Goal: Task Accomplishment & Management: Manage account settings

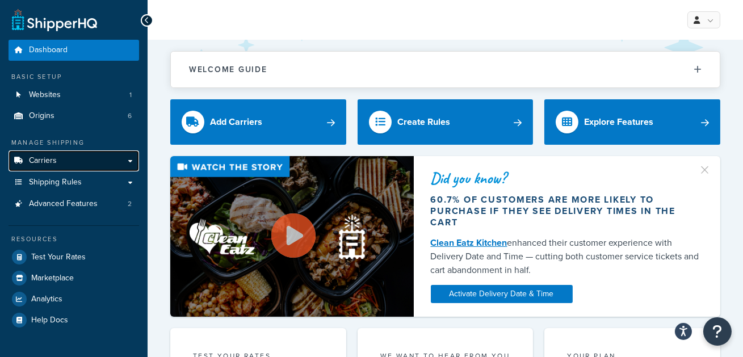
click at [68, 165] on link "Carriers" at bounding box center [74, 160] width 131 height 21
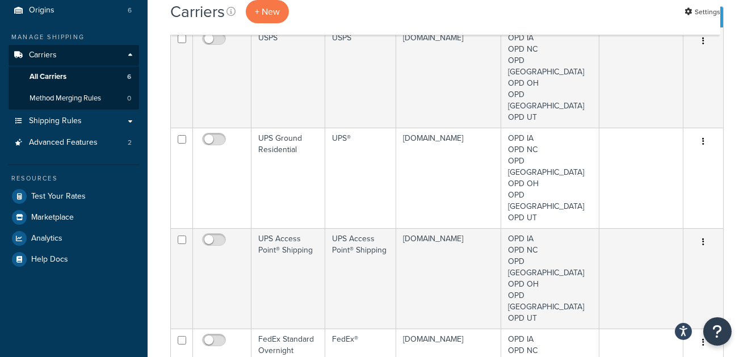
scroll to position [106, 0]
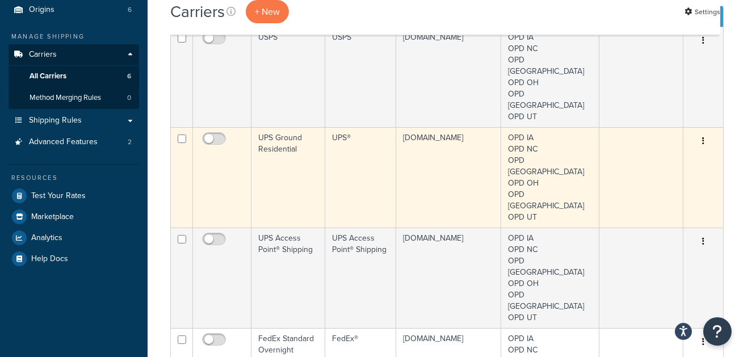
click at [290, 127] on td "UPS Ground Residential" at bounding box center [288, 177] width 74 height 100
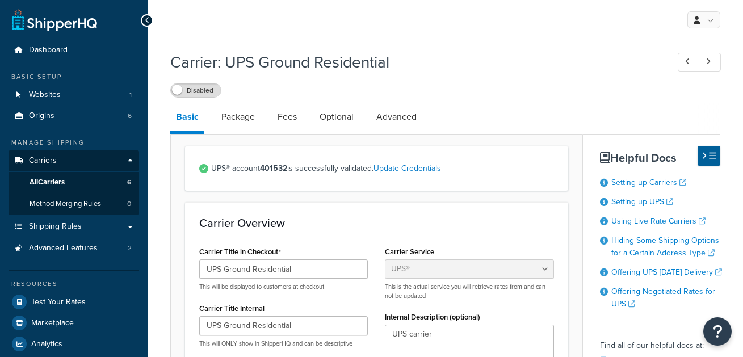
select select "ups"
click at [111, 177] on link "All Carriers 6" at bounding box center [74, 182] width 131 height 21
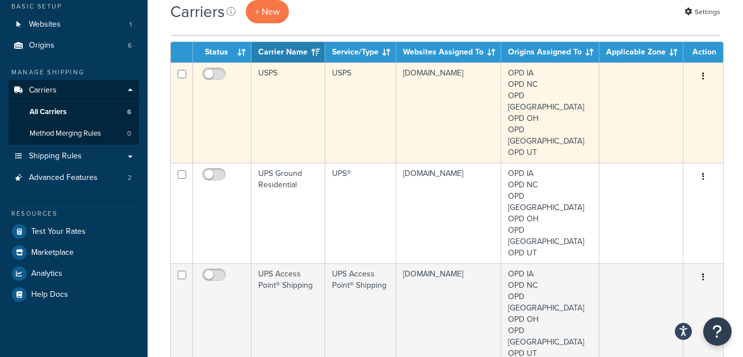
scroll to position [93, 0]
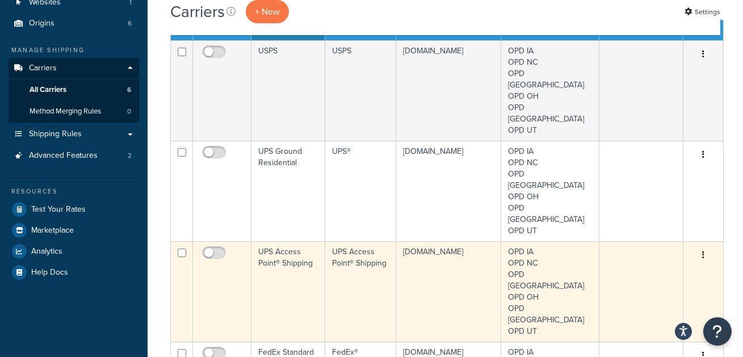
click at [273, 241] on td "UPS Access Point® Shipping" at bounding box center [288, 291] width 74 height 100
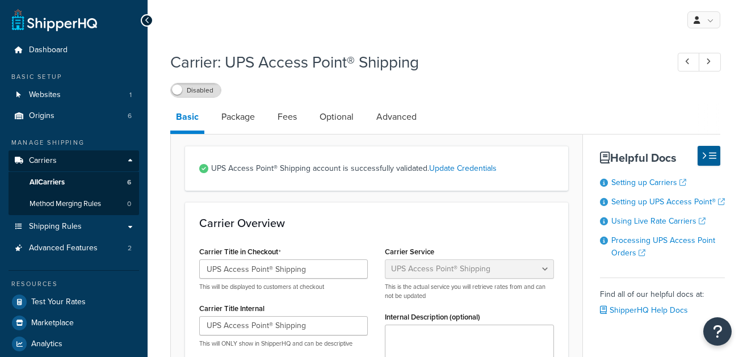
select select "accessPoint"
click at [100, 180] on link "All Carriers 6" at bounding box center [74, 182] width 131 height 21
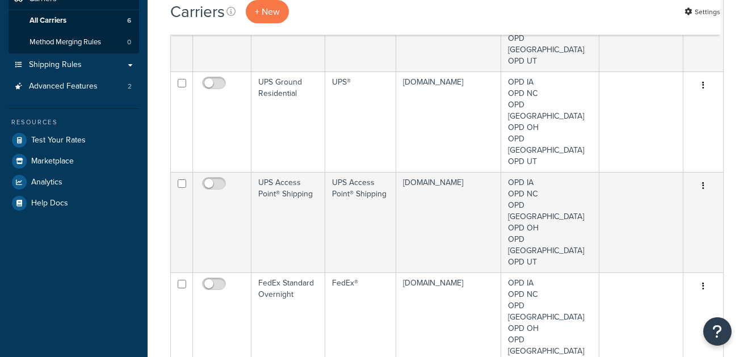
scroll to position [173, 0]
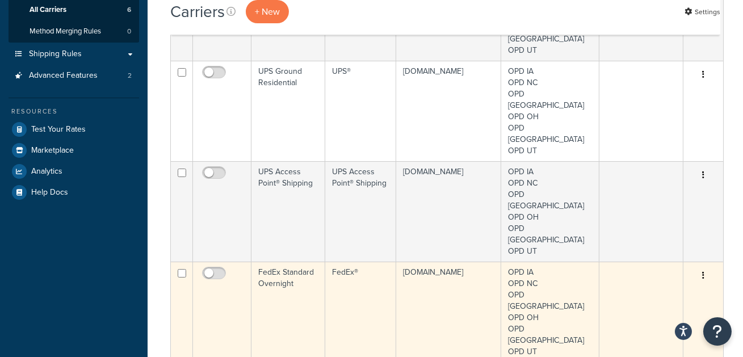
click at [274, 262] on td "FedEx Standard Overnight" at bounding box center [288, 312] width 74 height 100
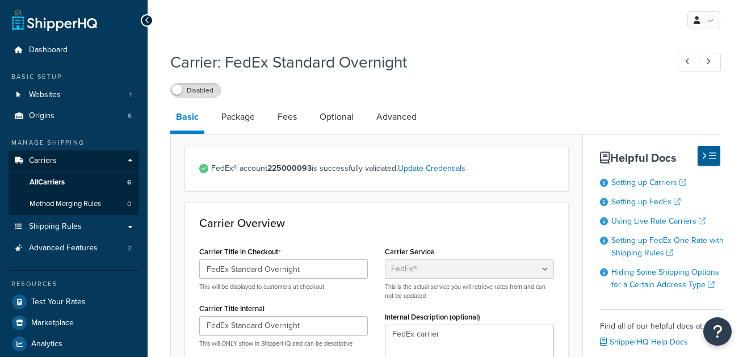
select select "fedEx"
select select "REGULAR_PICKUP"
select select "YOUR_PACKAGING"
click at [108, 175] on link "All Carriers 6" at bounding box center [74, 182] width 131 height 21
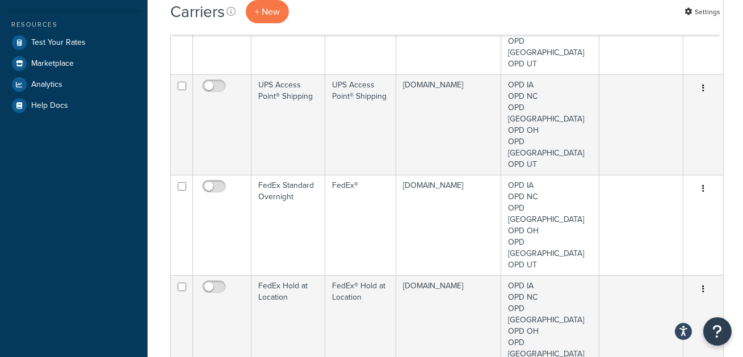
scroll to position [268, 0]
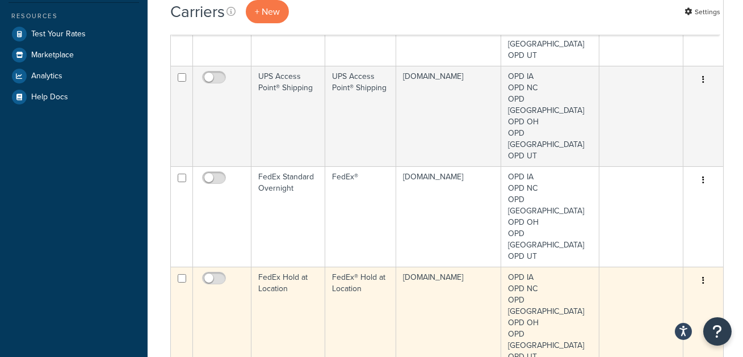
click at [263, 267] on td "FedEx Hold at Location" at bounding box center [288, 317] width 74 height 100
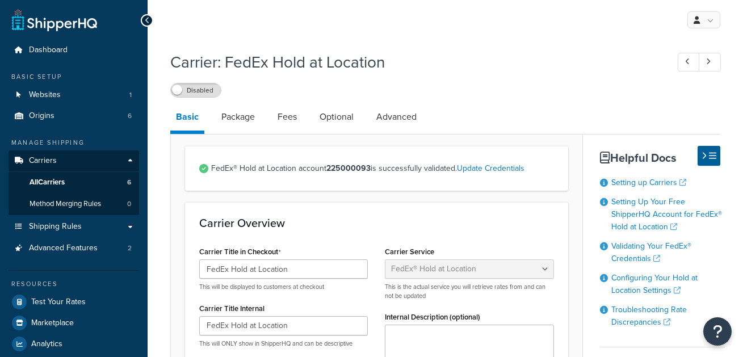
select select "fedExLocation"
select select "REGULAR_PICKUP"
select select "YOUR_PACKAGING"
click at [101, 182] on link "All Carriers 6" at bounding box center [74, 182] width 131 height 21
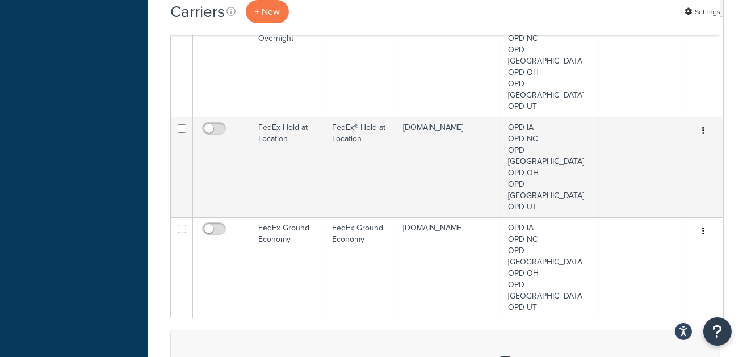
scroll to position [408, 0]
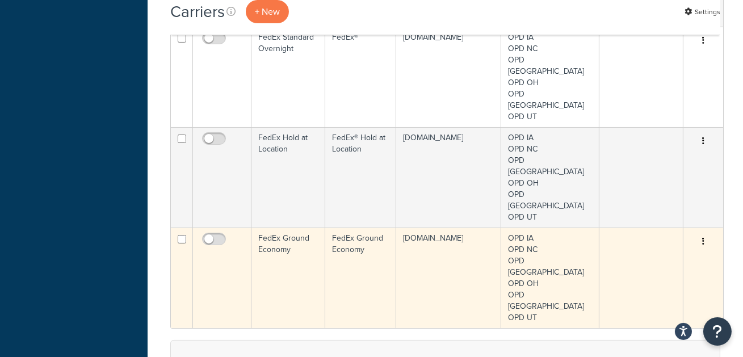
click at [276, 228] on td "FedEx Ground Economy" at bounding box center [288, 278] width 74 height 100
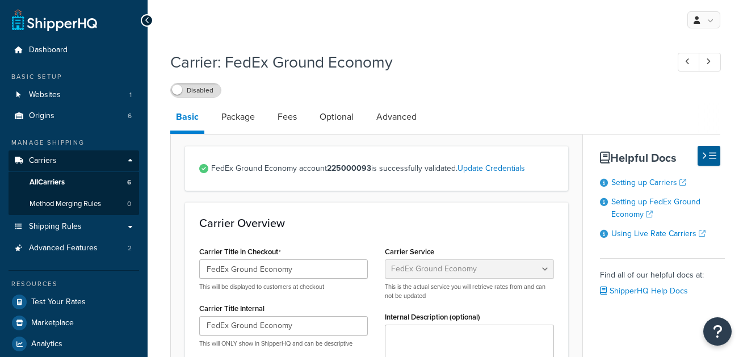
select select "smartPost"
select select "REGULAR_PICKUP"
select select "YOUR_PACKAGING"
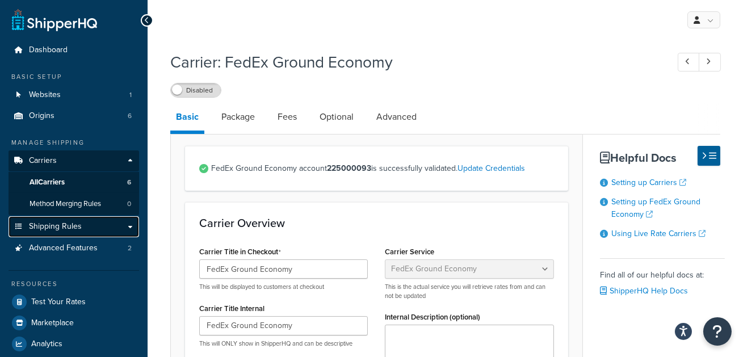
click at [100, 227] on link "Shipping Rules" at bounding box center [74, 226] width 131 height 21
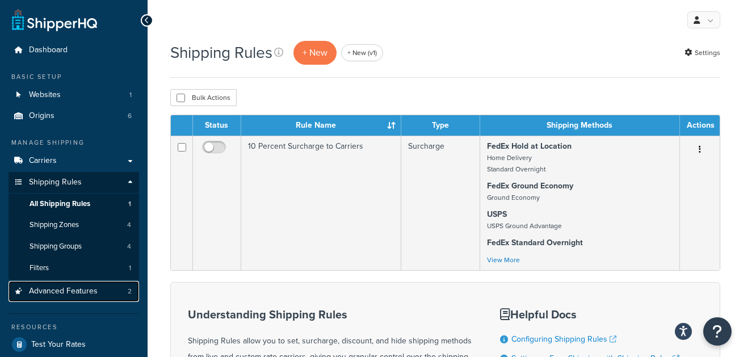
click at [90, 287] on span "Advanced Features" at bounding box center [63, 292] width 69 height 10
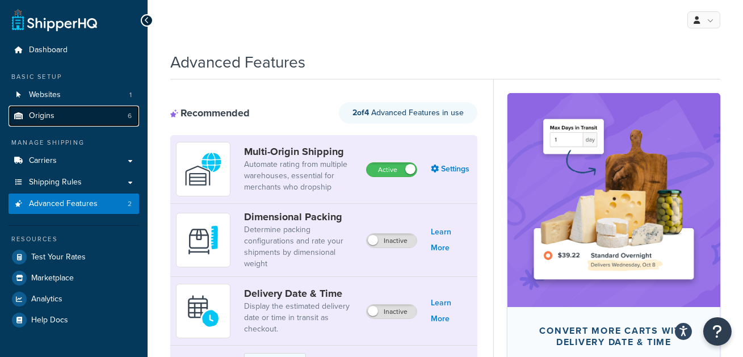
click at [108, 111] on link "Origins 6" at bounding box center [74, 116] width 131 height 21
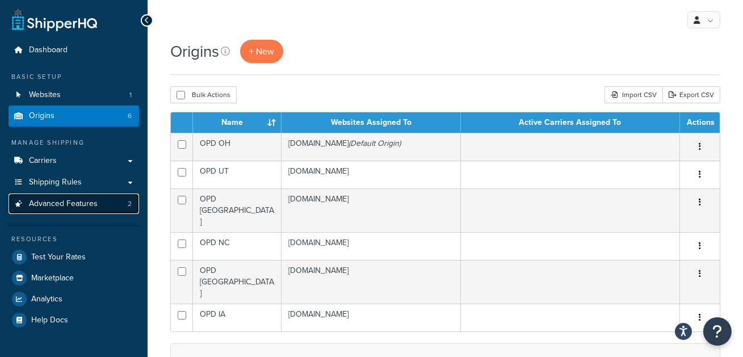
click at [97, 199] on link "Advanced Features 2" at bounding box center [74, 204] width 131 height 21
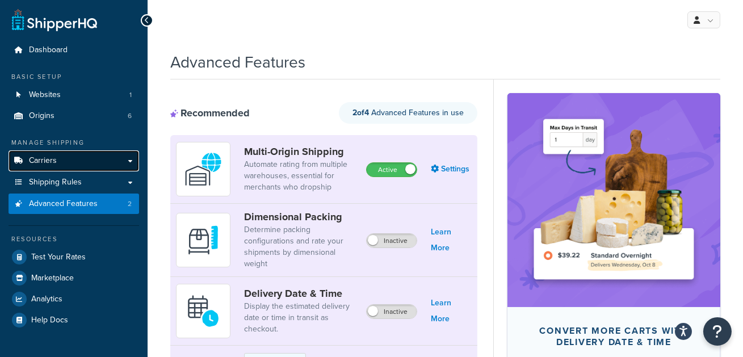
click at [99, 162] on link "Carriers" at bounding box center [74, 160] width 131 height 21
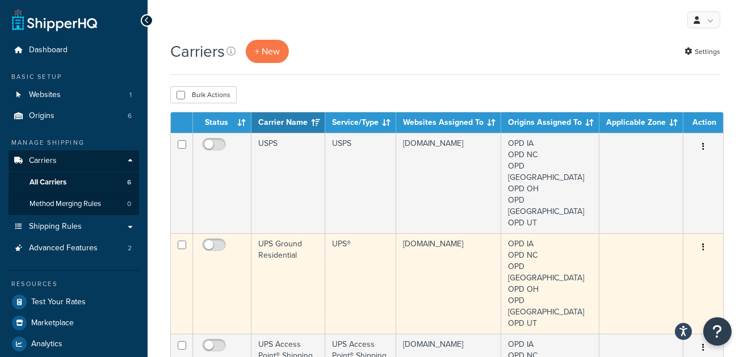
click at [293, 233] on td "UPS Ground Residential" at bounding box center [288, 283] width 74 height 100
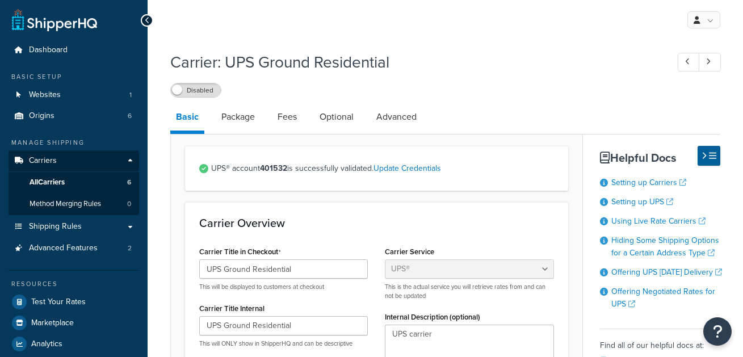
select select "ups"
click at [347, 115] on link "Optional" at bounding box center [336, 116] width 45 height 27
select select "residential"
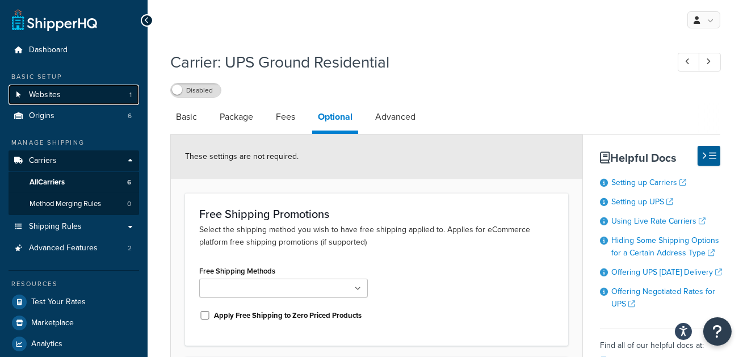
click at [30, 103] on link "Websites 1" at bounding box center [74, 95] width 131 height 21
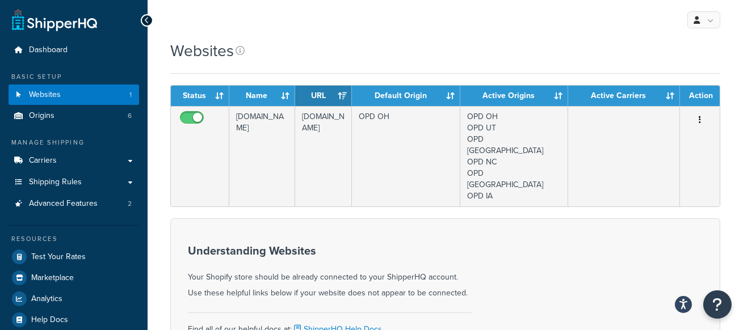
click at [469, 70] on div "Websites" at bounding box center [445, 57] width 550 height 34
click at [319, 63] on div "Websites" at bounding box center [445, 57] width 550 height 34
click at [385, 61] on div "Websites" at bounding box center [445, 51] width 550 height 22
click at [95, 203] on span "Advanced Features" at bounding box center [63, 204] width 69 height 10
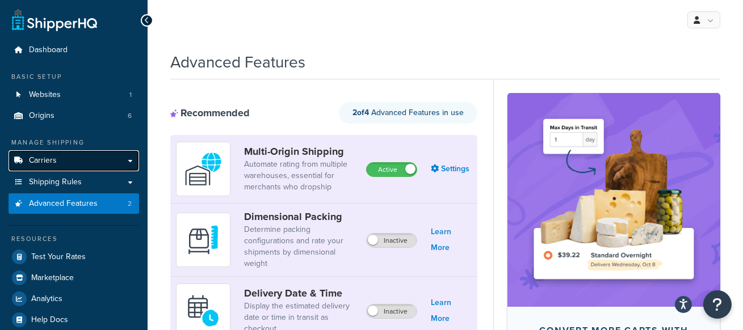
click at [101, 157] on link "Carriers" at bounding box center [74, 160] width 131 height 21
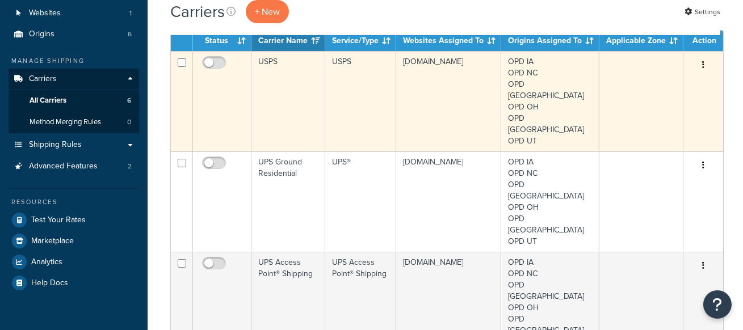
scroll to position [100, 0]
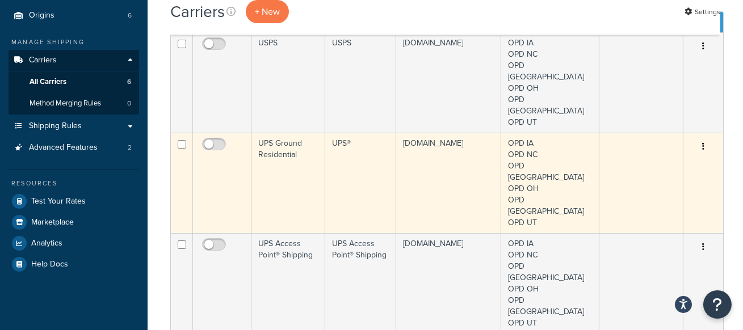
click at [296, 168] on td "UPS Ground Residential" at bounding box center [288, 183] width 74 height 100
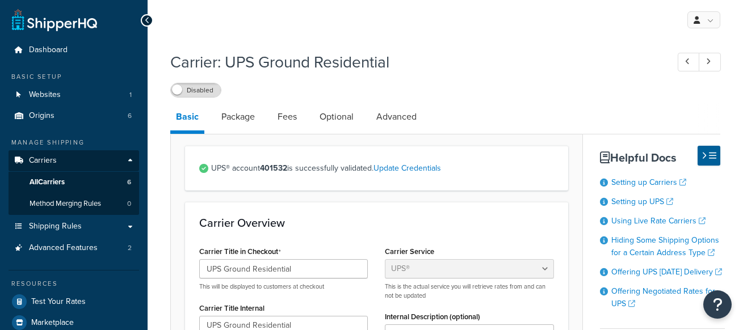
select select "ups"
click at [351, 115] on link "Optional" at bounding box center [336, 116] width 45 height 27
select select "residential"
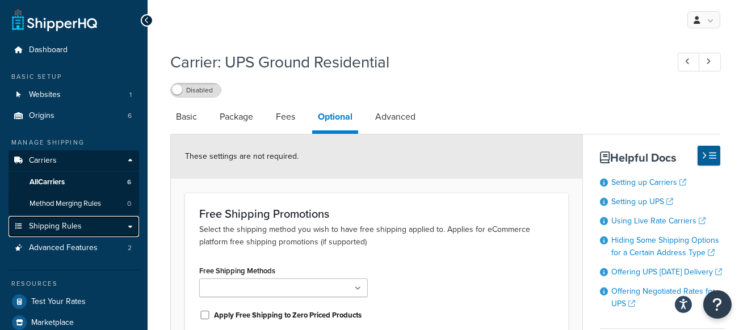
click at [96, 221] on link "Shipping Rules" at bounding box center [74, 226] width 131 height 21
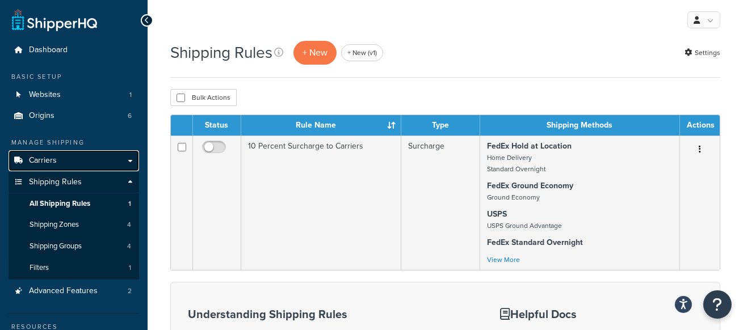
click at [95, 161] on link "Carriers" at bounding box center [74, 160] width 131 height 21
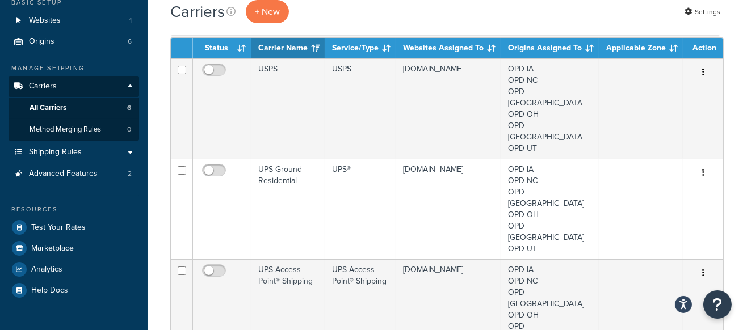
scroll to position [75, 0]
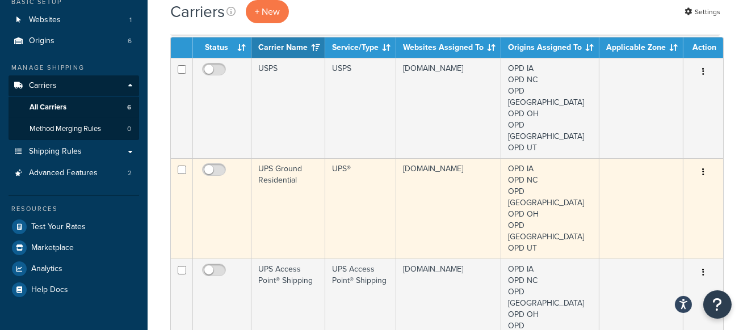
click at [281, 179] on td "UPS Ground Residential" at bounding box center [288, 208] width 74 height 100
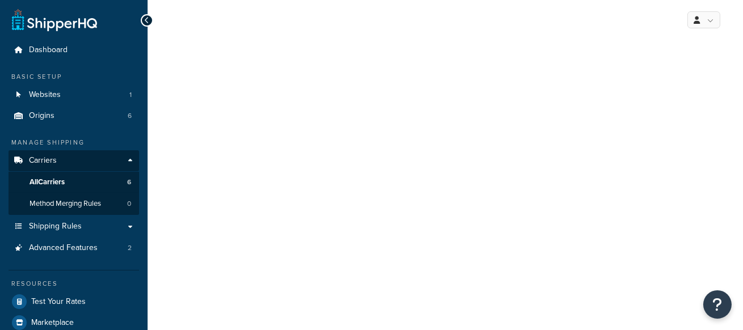
select select "ups"
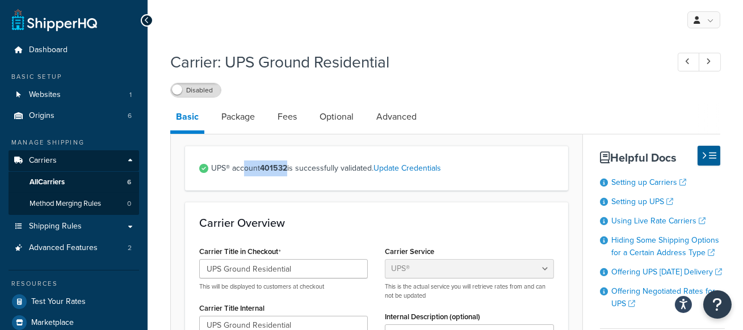
drag, startPoint x: 246, startPoint y: 170, endPoint x: 289, endPoint y: 166, distance: 43.8
click at [289, 166] on span "UPS® account 401532 is successfully validated. Update Credentials" at bounding box center [382, 169] width 343 height 16
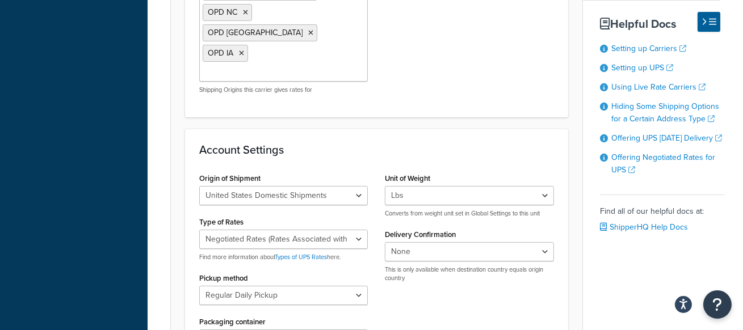
scroll to position [413, 0]
drag, startPoint x: 274, startPoint y: 177, endPoint x: 186, endPoint y: 175, distance: 88.0
click at [186, 175] on div "Account Settings Origin of Shipment United States Domestic Shipments Shipments …" at bounding box center [376, 249] width 383 height 243
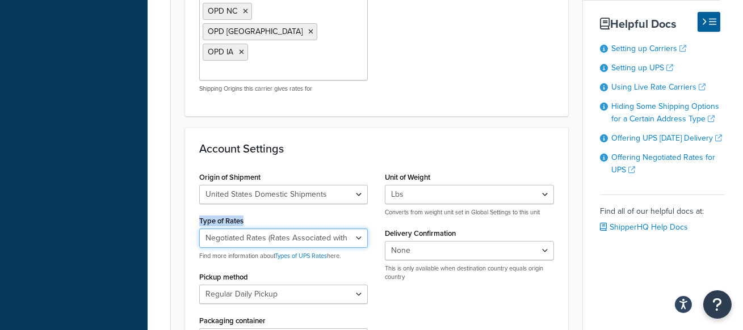
click at [321, 229] on select "Negotiated Rates (Rates Associated with Shipper Number) Daily Rates Retail Rate…" at bounding box center [283, 238] width 169 height 19
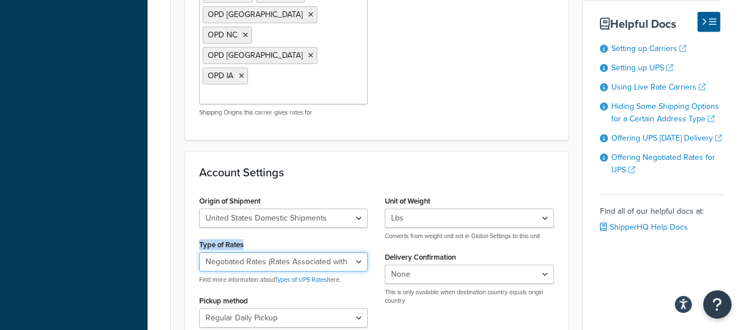
scroll to position [390, 0]
click at [273, 236] on div "Type of Rates Negotiated Rates (Rates Associated with Shipper Number) Daily Rat…" at bounding box center [283, 260] width 169 height 48
click at [280, 251] on select "Negotiated Rates (Rates Associated with Shipper Number) Daily Rates Retail Rate…" at bounding box center [283, 260] width 169 height 19
select select "53"
click at [199, 251] on select "Negotiated Rates (Rates Associated with Shipper Number) Daily Rates Retail Rate…" at bounding box center [283, 260] width 169 height 19
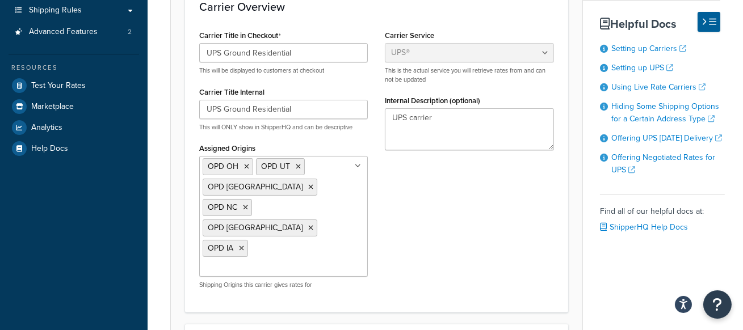
scroll to position [0, 0]
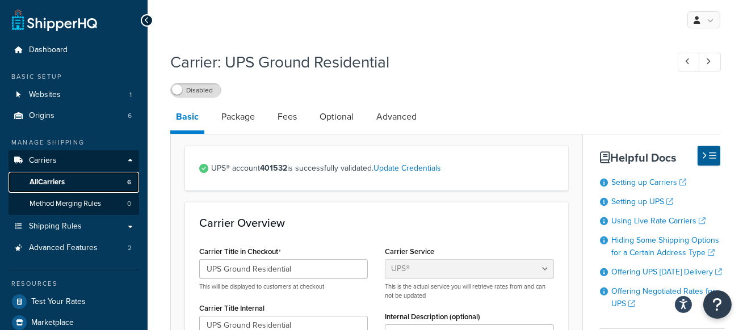
click at [89, 179] on link "All Carriers 6" at bounding box center [74, 182] width 131 height 21
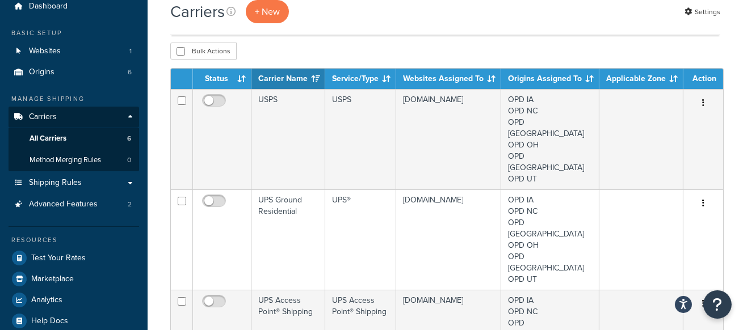
scroll to position [68, 0]
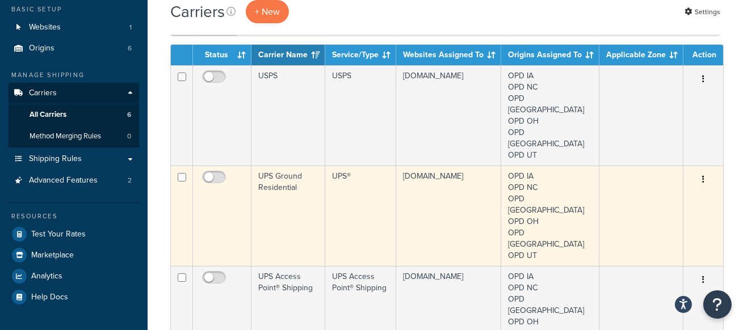
click at [299, 179] on td "UPS Ground Residential" at bounding box center [288, 216] width 74 height 100
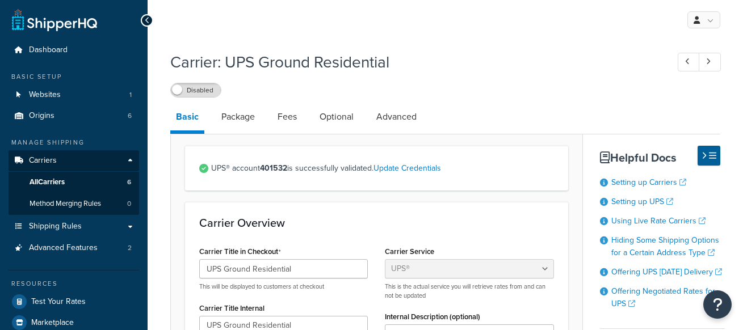
select select "ups"
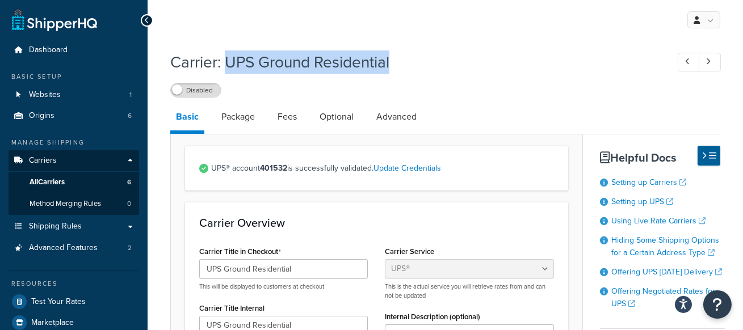
drag, startPoint x: 224, startPoint y: 59, endPoint x: 462, endPoint y: 68, distance: 238.0
click at [462, 68] on h1 "Carrier: UPS Ground Residential" at bounding box center [413, 62] width 486 height 22
click at [289, 111] on link "Fees" at bounding box center [287, 116] width 31 height 27
select select "AFTER"
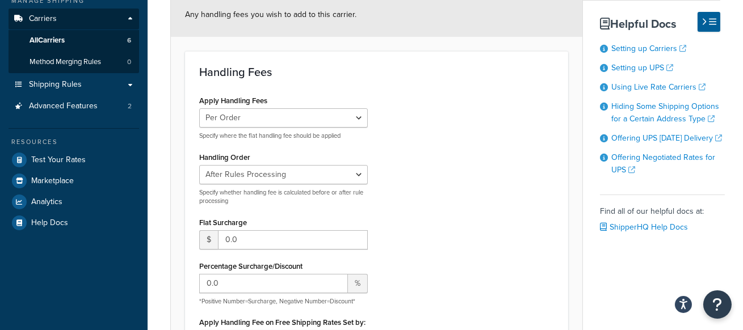
scroll to position [179, 0]
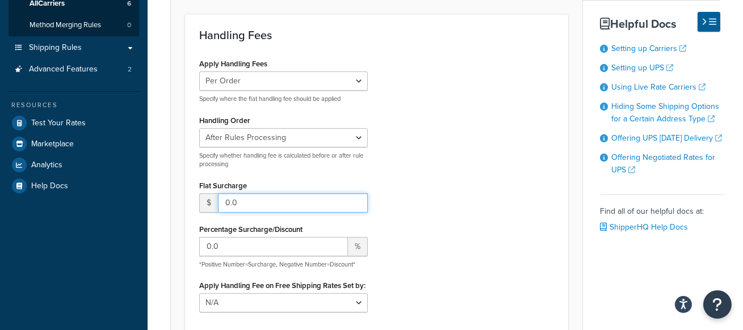
click at [277, 197] on input "0.0" at bounding box center [293, 203] width 150 height 19
drag, startPoint x: 440, startPoint y: 183, endPoint x: 355, endPoint y: 229, distance: 96.3
click at [436, 184] on div "Apply Handling Fees Per Order Per Item Per Package Specify where the flat handl…" at bounding box center [377, 189] width 372 height 266
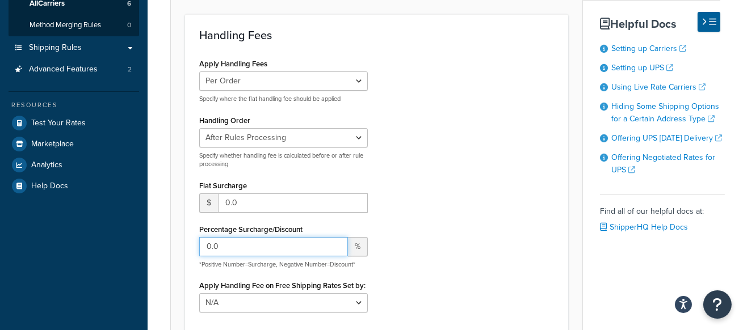
click at [271, 242] on input "0.0" at bounding box center [273, 246] width 149 height 19
click at [409, 199] on div "Apply Handling Fees Per Order Per Item Per Package Specify where the flat handl…" at bounding box center [377, 189] width 372 height 266
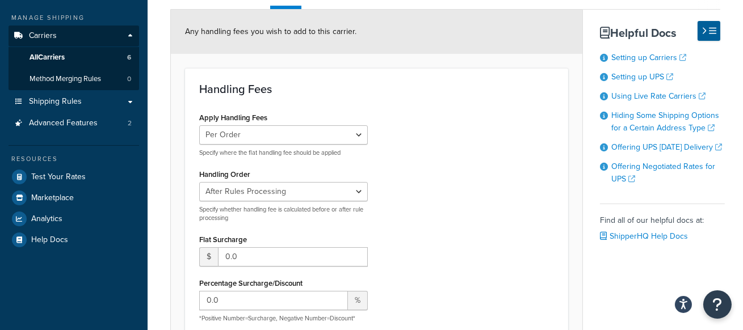
scroll to position [129, 0]
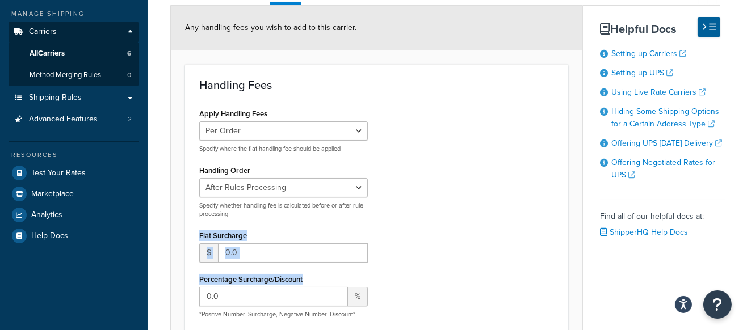
drag, startPoint x: 205, startPoint y: 232, endPoint x: 391, endPoint y: 276, distance: 190.7
click at [391, 276] on div "Apply Handling Fees Per Order Per Item Per Package Specify where the flat handl…" at bounding box center [377, 239] width 372 height 266
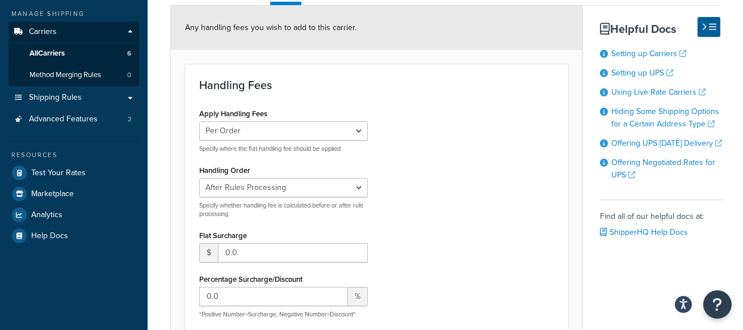
click at [480, 253] on div "Apply Handling Fees Per Order Per Item Per Package Specify where the flat handl…" at bounding box center [377, 239] width 372 height 266
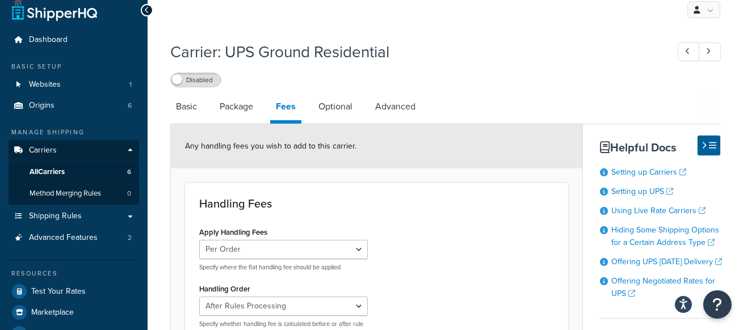
scroll to position [0, 0]
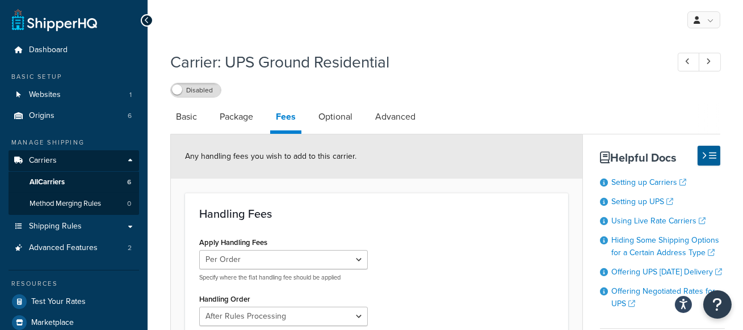
drag, startPoint x: 256, startPoint y: 58, endPoint x: 248, endPoint y: 60, distance: 8.1
click at [255, 59] on h1 "Carrier: UPS Ground Residential" at bounding box center [413, 62] width 486 height 22
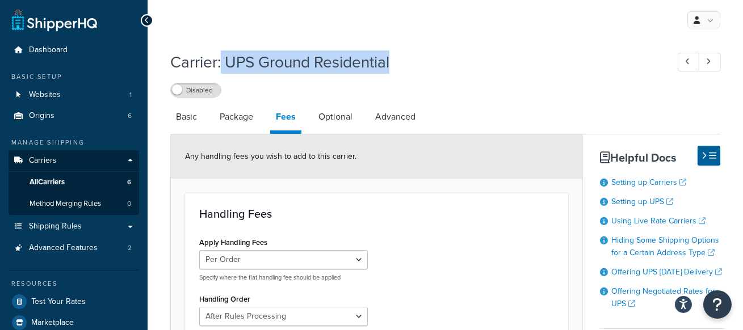
drag, startPoint x: 221, startPoint y: 63, endPoint x: 436, endPoint y: 65, distance: 215.1
click at [436, 65] on h1 "Carrier: UPS Ground Residential" at bounding box center [413, 62] width 486 height 22
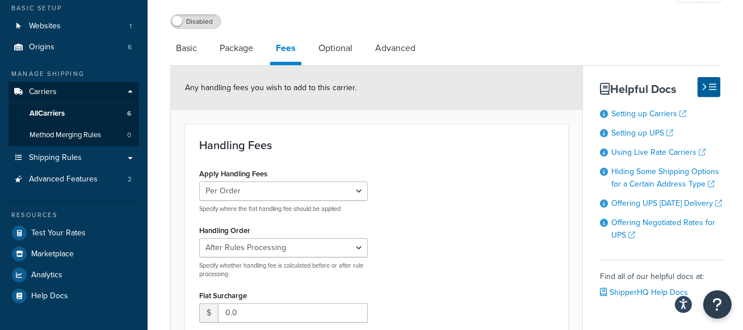
scroll to position [121, 0]
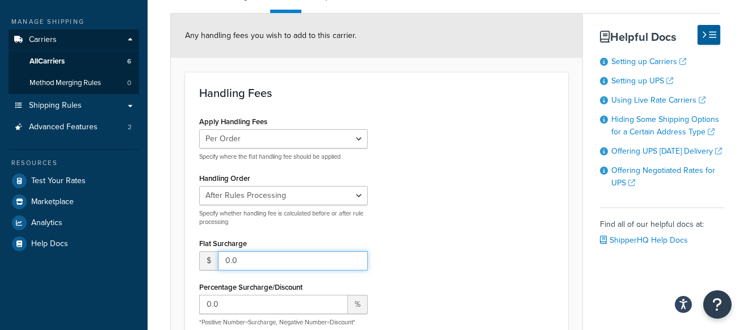
click at [272, 258] on input "0.0" at bounding box center [293, 260] width 150 height 19
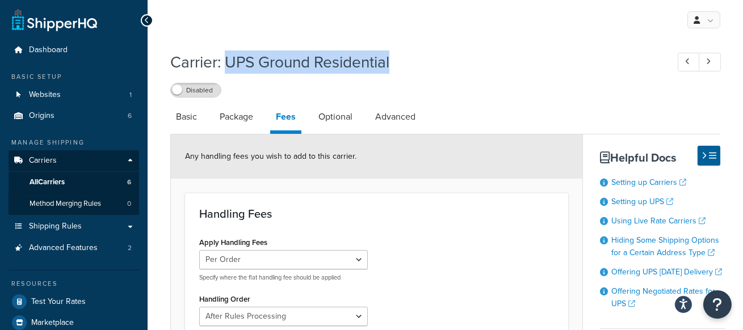
drag, startPoint x: 228, startPoint y: 64, endPoint x: 461, endPoint y: 69, distance: 232.8
click at [461, 69] on h1 "Carrier: UPS Ground Residential" at bounding box center [413, 62] width 486 height 22
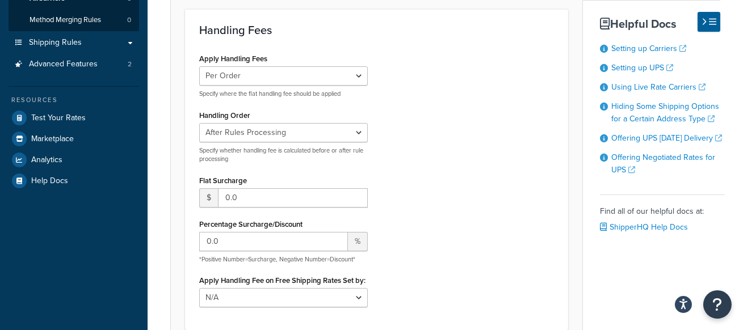
scroll to position [218, 0]
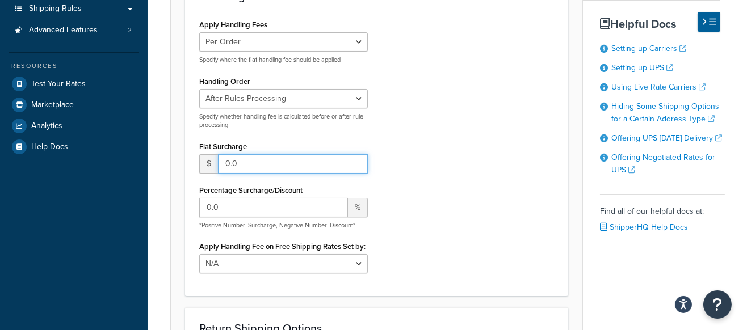
click at [257, 161] on input "0.0" at bounding box center [293, 163] width 150 height 19
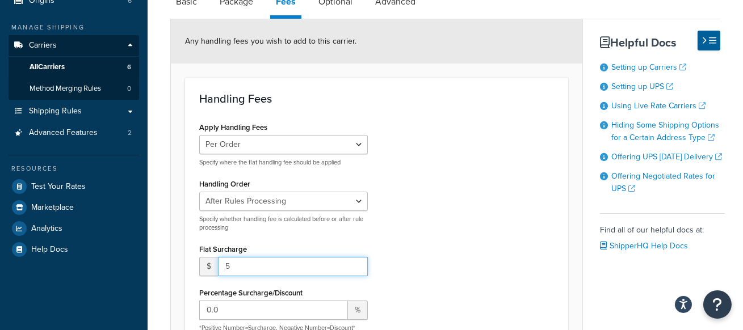
scroll to position [0, 0]
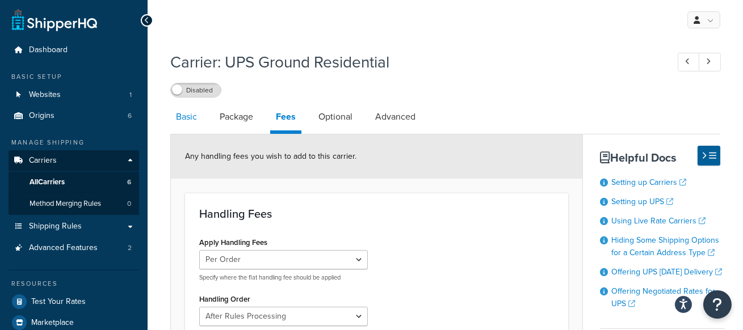
type input "5"
click at [187, 124] on link "Basic" at bounding box center [186, 116] width 32 height 27
select select "ups"
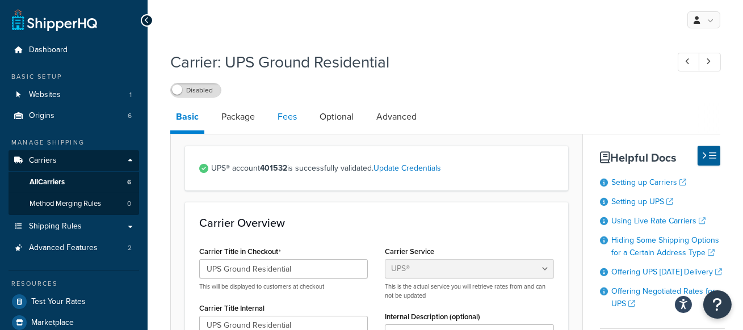
click at [284, 119] on link "Fees" at bounding box center [287, 116] width 31 height 27
select select "AFTER"
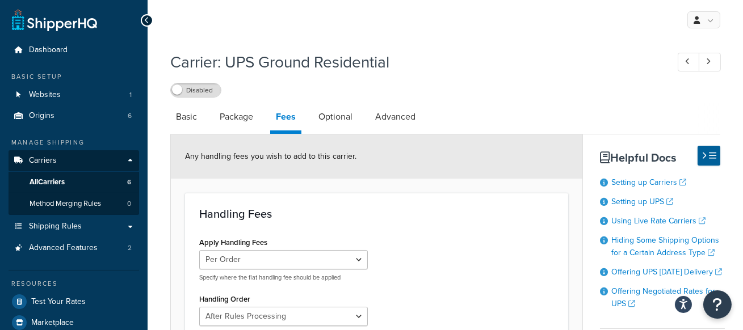
click at [414, 170] on div "Any handling fees you wish to add to this carrier." at bounding box center [377, 157] width 412 height 44
click at [91, 227] on link "Shipping Rules" at bounding box center [74, 226] width 131 height 21
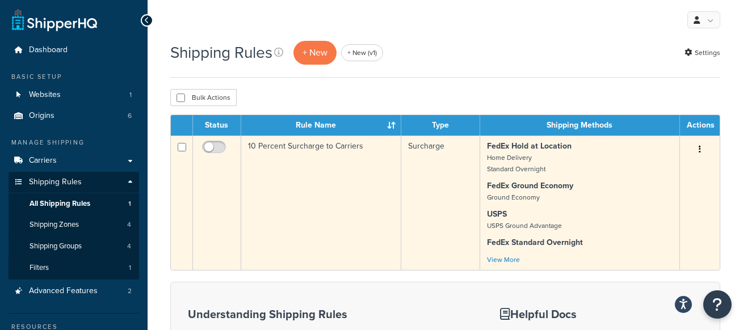
click at [377, 154] on td "10 Percent Surcharge to Carriers" at bounding box center [321, 203] width 160 height 135
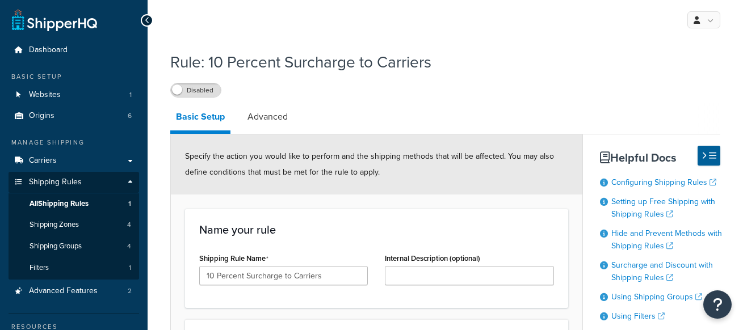
select select "PERCENTAGE"
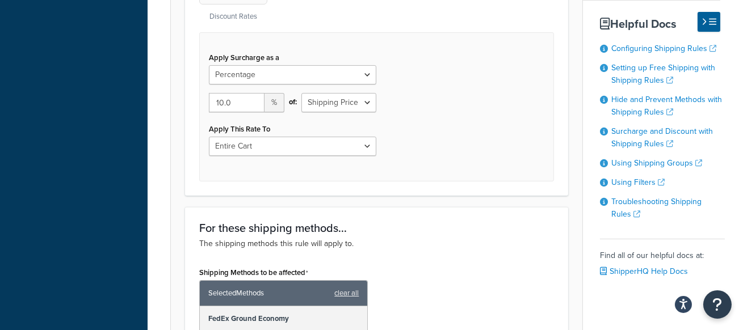
scroll to position [498, 0]
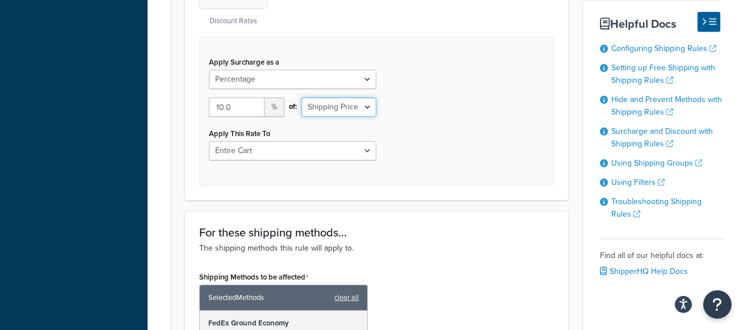
click at [359, 106] on select "Shipping Price Order Value" at bounding box center [338, 107] width 75 height 19
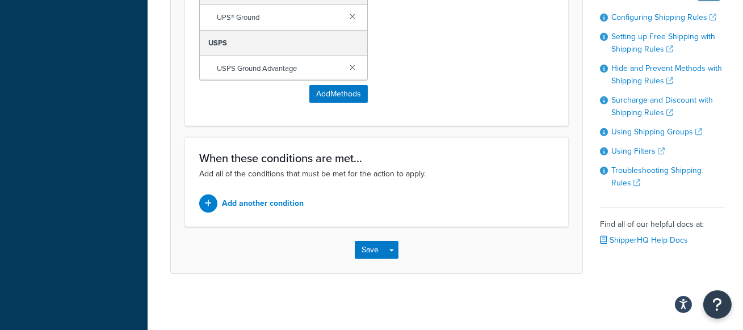
scroll to position [956, 0]
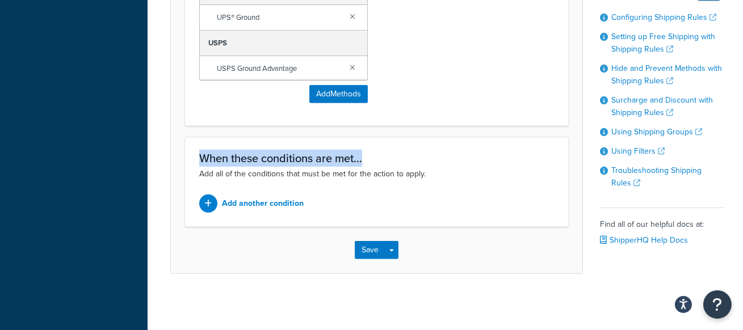
drag, startPoint x: 375, startPoint y: 157, endPoint x: 197, endPoint y: 160, distance: 178.3
click at [197, 160] on div "When these conditions are met... Add all of the conditions that must be met for…" at bounding box center [376, 182] width 383 height 90
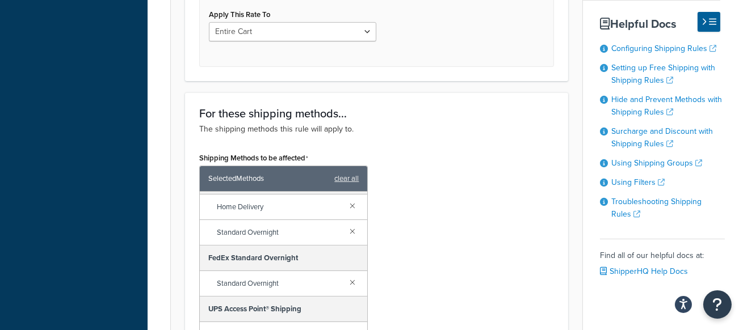
scroll to position [0, 0]
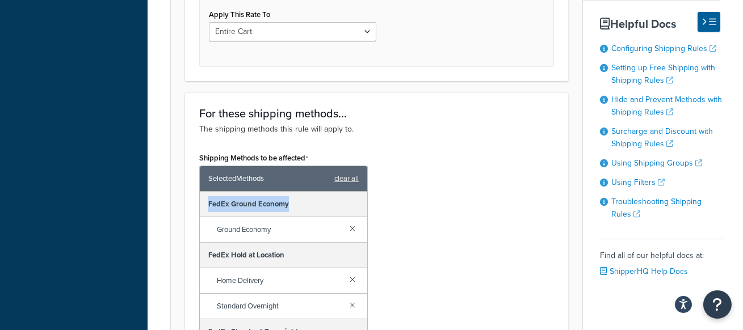
drag, startPoint x: 300, startPoint y: 200, endPoint x: 269, endPoint y: 194, distance: 31.3
click at [205, 200] on div "FedEx Ground Economy" at bounding box center [283, 205] width 167 height 26
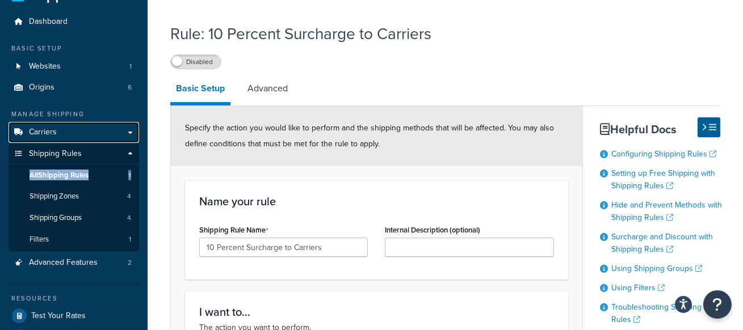
scroll to position [26, 0]
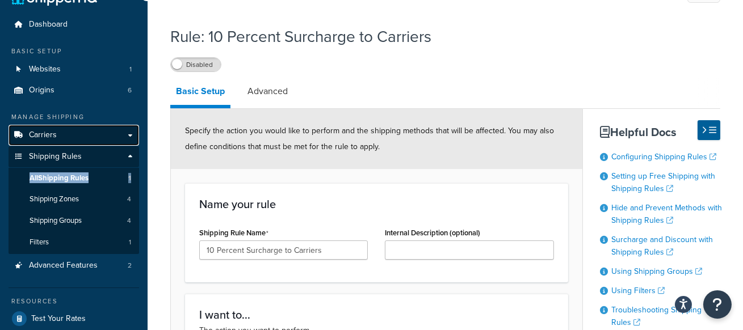
click at [106, 135] on link "Carriers" at bounding box center [74, 135] width 131 height 21
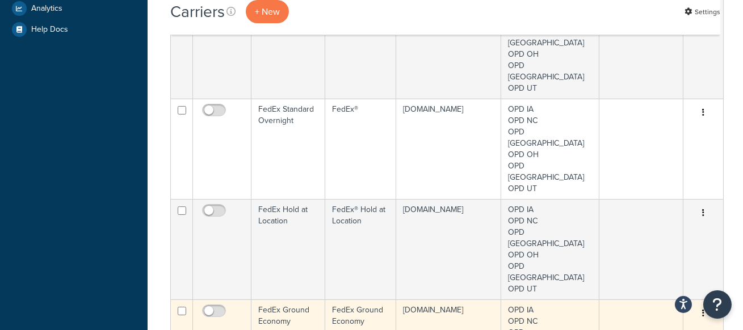
scroll to position [336, 0]
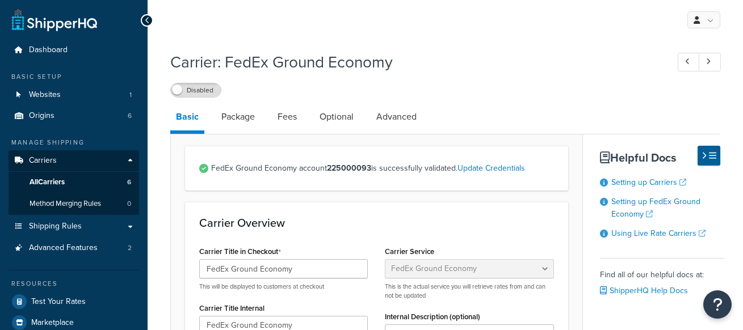
select select "smartPost"
select select "REGULAR_PICKUP"
select select "YOUR_PACKAGING"
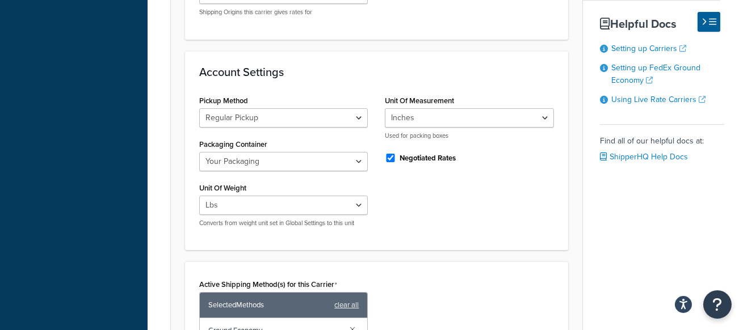
scroll to position [488, 0]
drag, startPoint x: 442, startPoint y: 148, endPoint x: 413, endPoint y: 124, distance: 37.1
click at [442, 148] on div "Pickup Method Business Service Center Drop Box Regular Pickup Request Courier S…" at bounding box center [377, 166] width 372 height 144
click at [392, 155] on input "Negotiated Rates" at bounding box center [390, 159] width 11 height 9
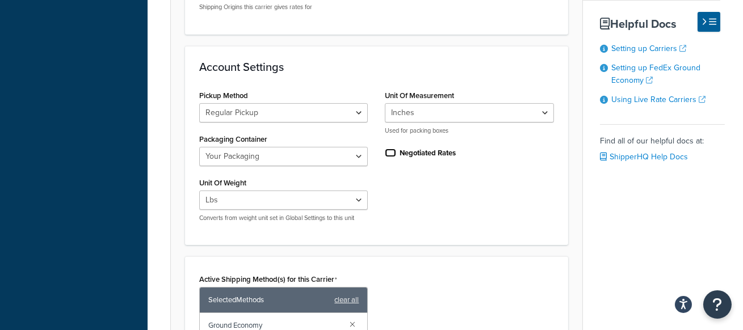
scroll to position [496, 0]
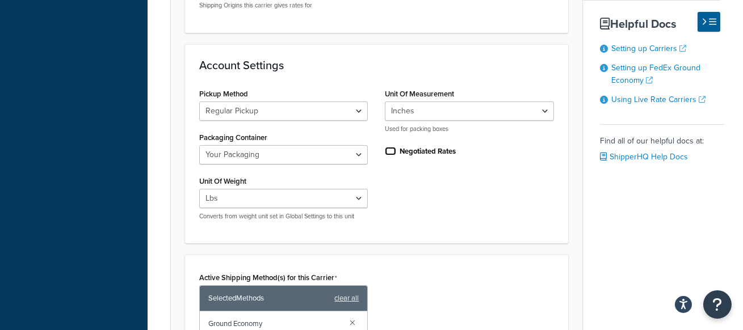
drag, startPoint x: 390, startPoint y: 110, endPoint x: 398, endPoint y: 120, distance: 12.9
click at [390, 147] on input "Negotiated Rates" at bounding box center [390, 151] width 11 height 9
checkbox input "true"
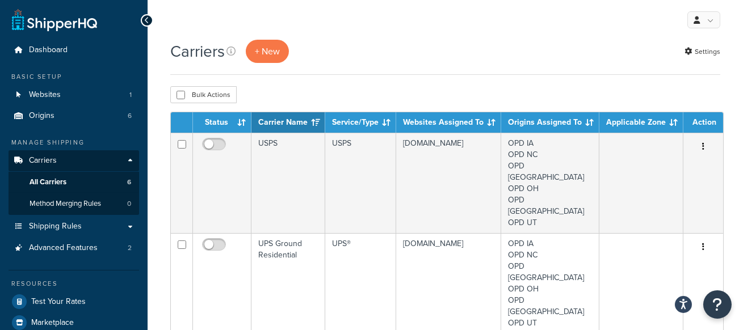
click at [366, 60] on div "Carriers + New Settings" at bounding box center [445, 51] width 550 height 23
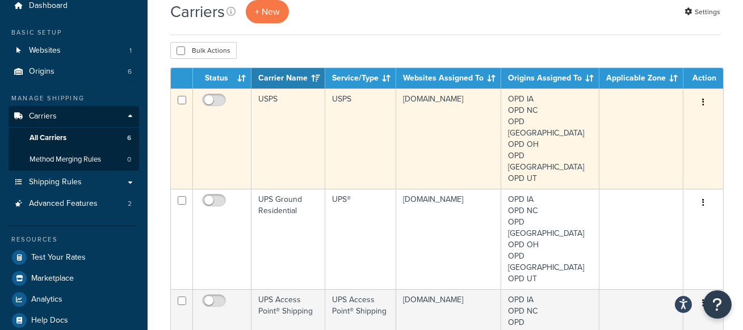
scroll to position [51, 0]
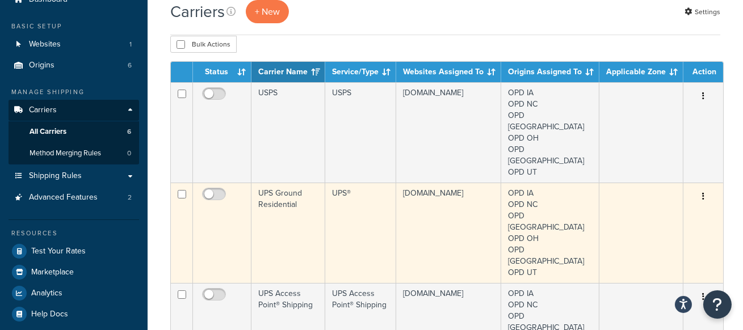
click at [275, 187] on td "UPS Ground Residential" at bounding box center [288, 233] width 74 height 100
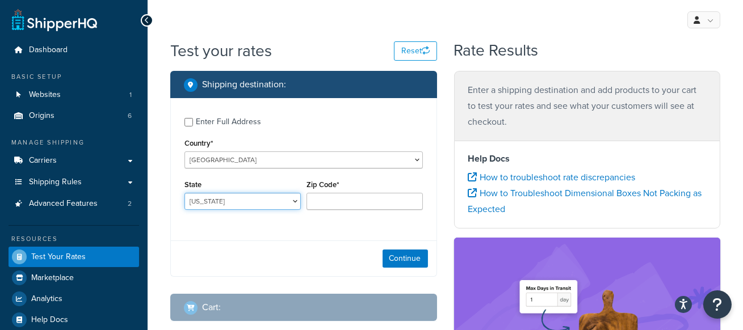
click at [259, 195] on select "[US_STATE] [US_STATE] [US_STATE] [US_STATE] [US_STATE] Armed Forces Americas Ar…" at bounding box center [242, 201] width 116 height 17
click at [259, 116] on div "Enter Full Address" at bounding box center [228, 122] width 65 height 16
click at [193, 118] on input "Enter Full Address" at bounding box center [188, 122] width 9 height 9
checkbox input "true"
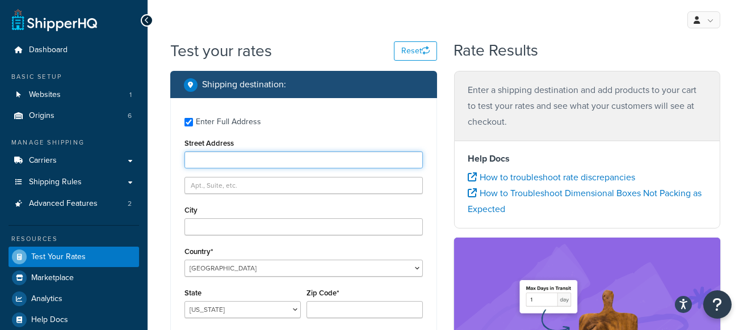
click at [264, 154] on input "Street Address" at bounding box center [303, 160] width 238 height 17
type input "3700 Paragon Drive"
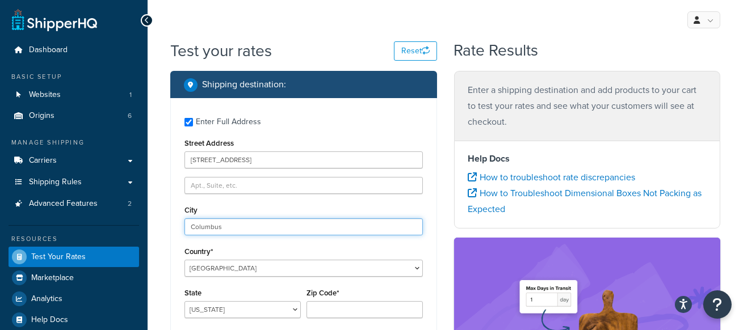
type input "Columbus"
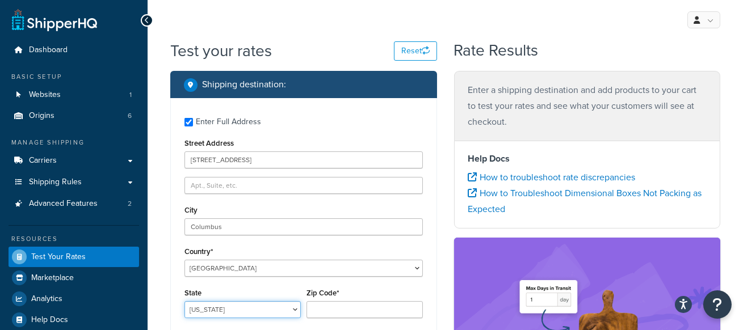
select select "OH"
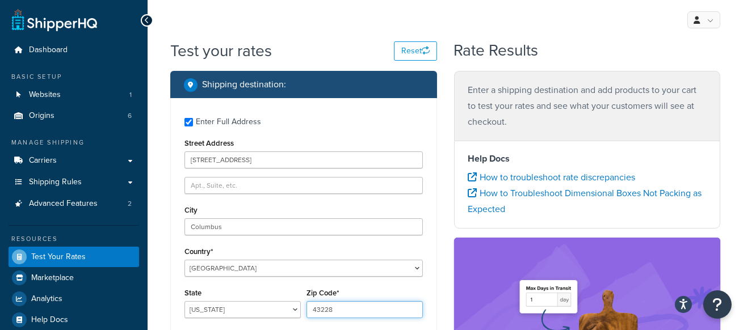
type input "43228"
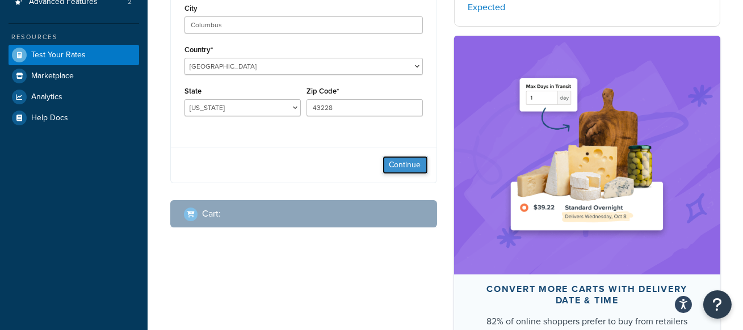
click at [406, 158] on button "Continue" at bounding box center [405, 165] width 45 height 18
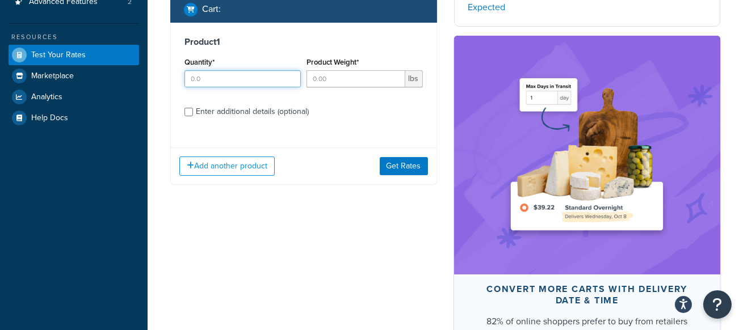
click at [231, 70] on input "Quantity*" at bounding box center [242, 78] width 116 height 17
type input "1"
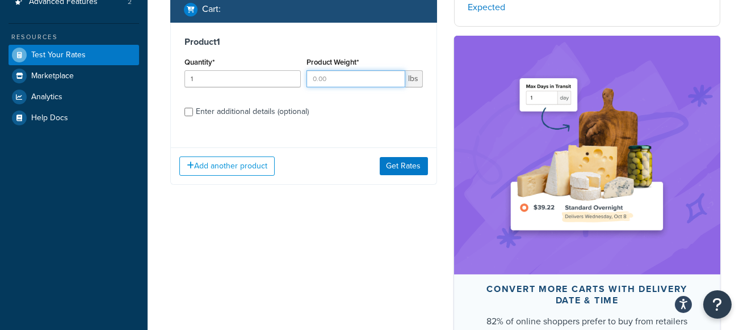
click at [347, 70] on input "Product Weight*" at bounding box center [356, 78] width 99 height 17
type input "1"
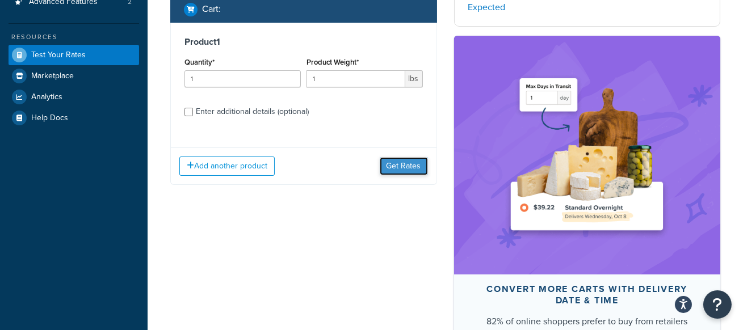
click at [391, 157] on button "Get Rates" at bounding box center [404, 166] width 48 height 18
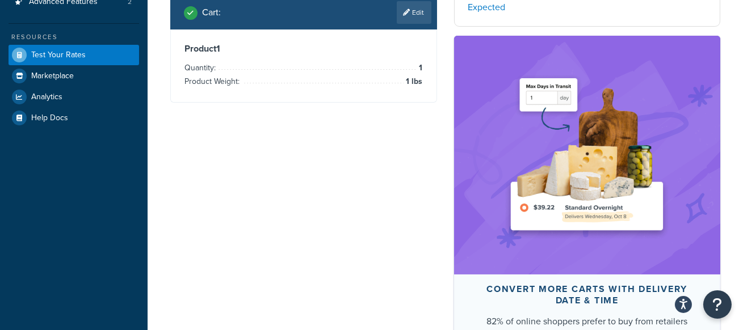
click at [391, 102] on div at bounding box center [304, 102] width 266 height 0
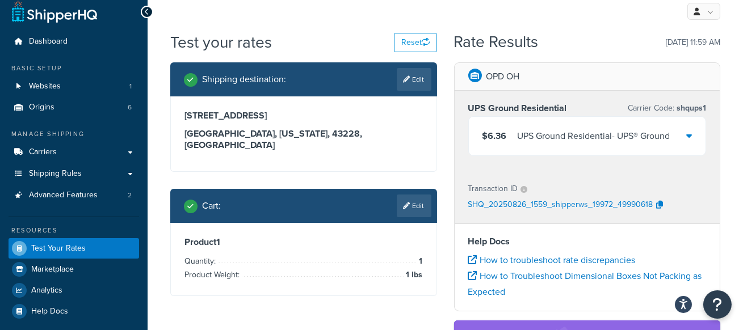
scroll to position [0, 0]
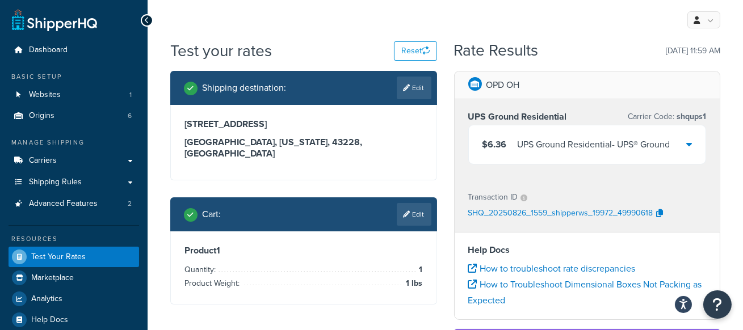
click at [687, 142] on icon at bounding box center [689, 144] width 6 height 9
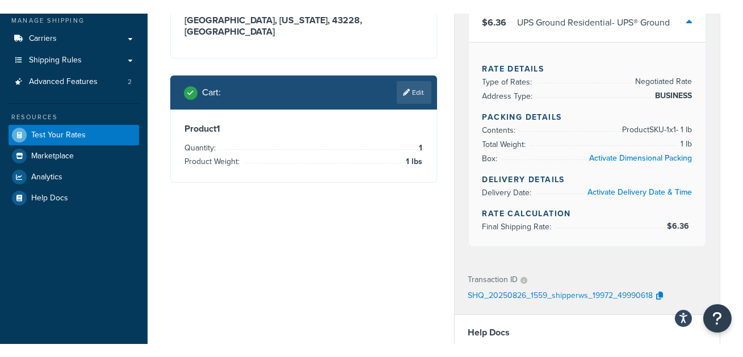
scroll to position [139, 0]
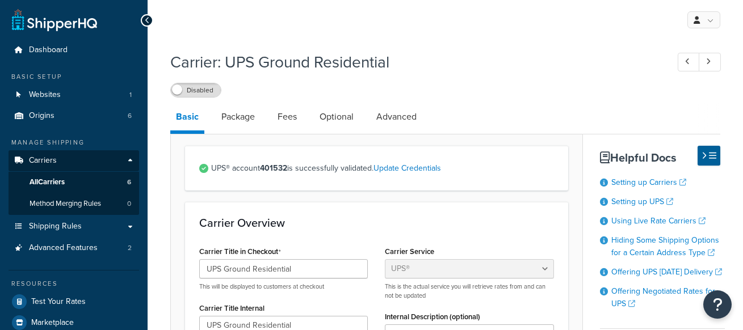
select select "ups"
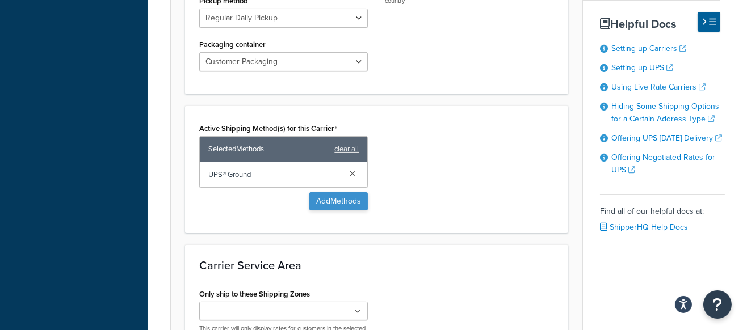
scroll to position [691, 0]
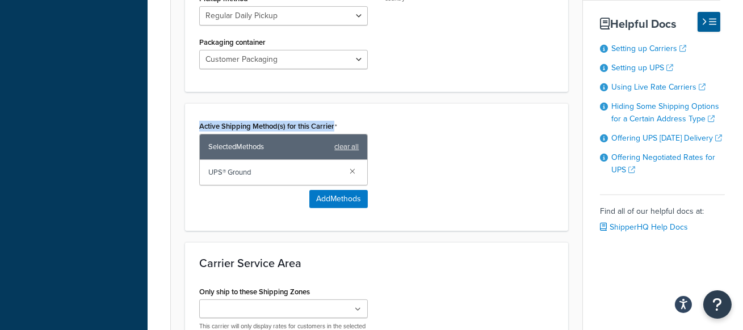
drag, startPoint x: 348, startPoint y: 82, endPoint x: 244, endPoint y: 78, distance: 104.5
click at [244, 118] on div "Active Shipping Method(s) for this Carrier Selected Methods clear all UPS® Grou…" at bounding box center [283, 152] width 169 height 68
click at [333, 190] on button "Add Methods" at bounding box center [338, 199] width 58 height 18
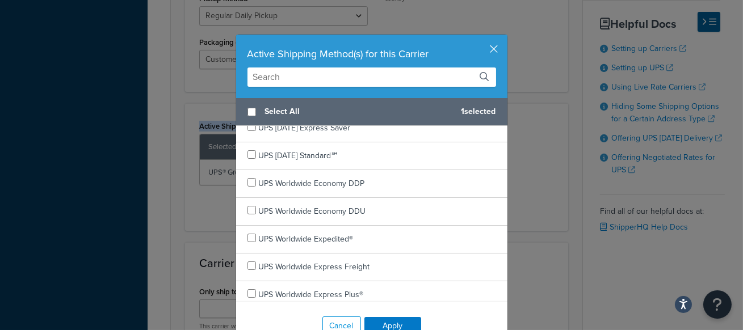
scroll to position [403, 0]
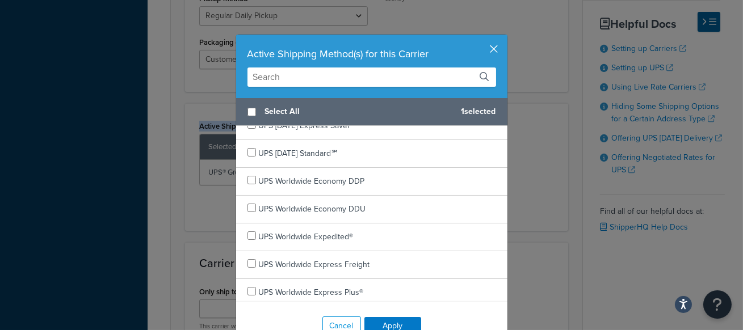
click at [505, 37] on button "button" at bounding box center [506, 36] width 3 height 3
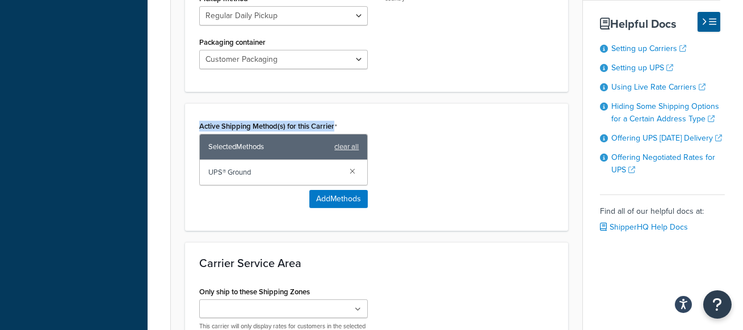
scroll to position [688, 0]
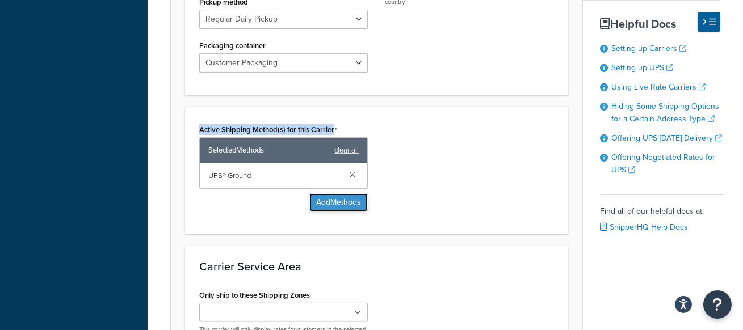
click at [341, 194] on button "Add Methods" at bounding box center [338, 203] width 58 height 18
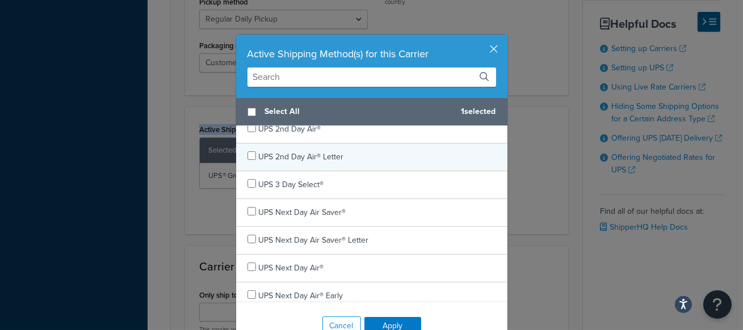
scroll to position [68, 0]
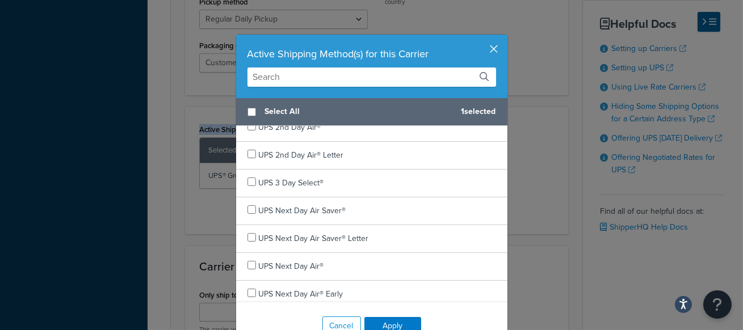
click at [505, 37] on button "button" at bounding box center [506, 36] width 3 height 3
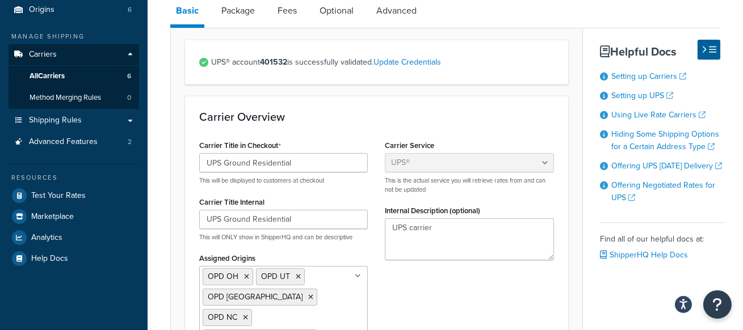
scroll to position [0, 0]
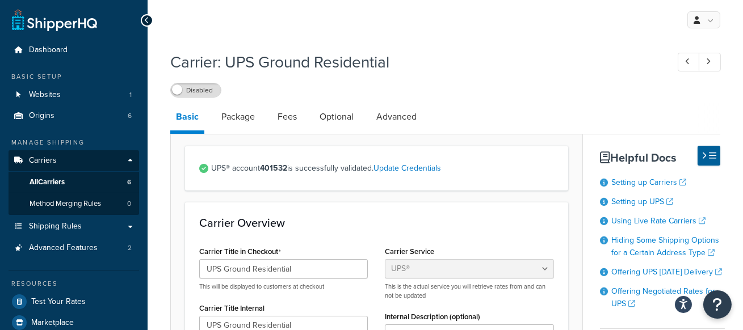
click at [423, 61] on h1 "Carrier: UPS Ground Residential" at bounding box center [413, 62] width 486 height 22
click at [284, 120] on link "Fees" at bounding box center [287, 116] width 31 height 27
select select "AFTER"
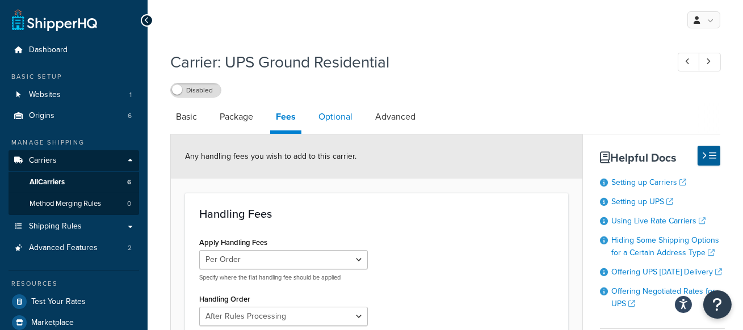
click at [342, 120] on link "Optional" at bounding box center [335, 116] width 45 height 27
select select "residential"
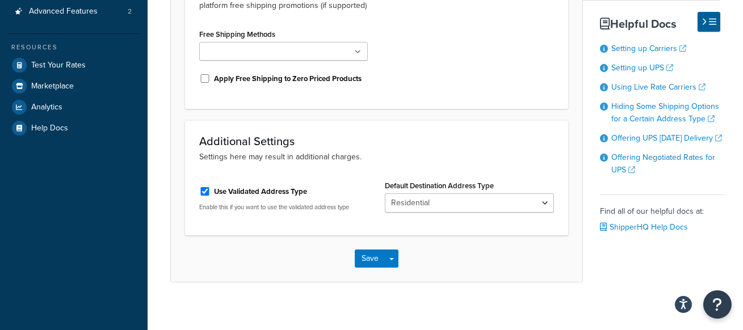
scroll to position [245, 0]
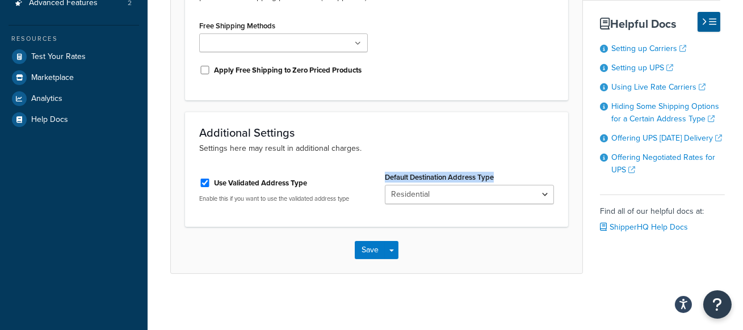
drag, startPoint x: 511, startPoint y: 173, endPoint x: 379, endPoint y: 171, distance: 132.3
click at [379, 171] on div "Default Destination Address Type Business Residential" at bounding box center [469, 191] width 186 height 44
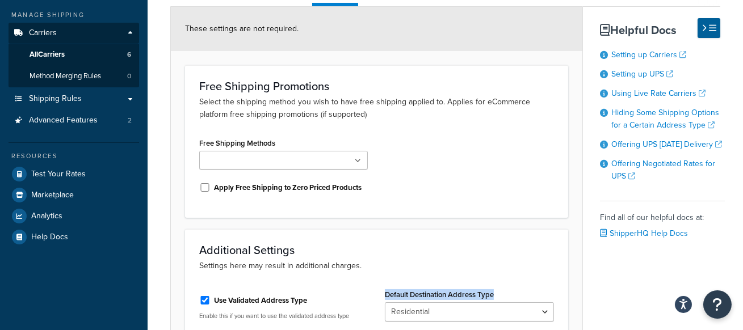
scroll to position [0, 0]
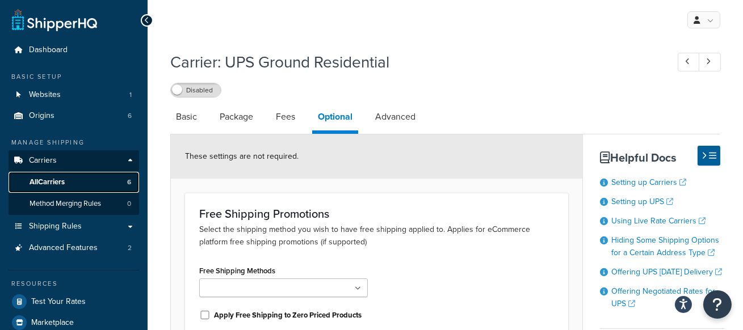
click at [114, 179] on link "All Carriers 6" at bounding box center [74, 182] width 131 height 21
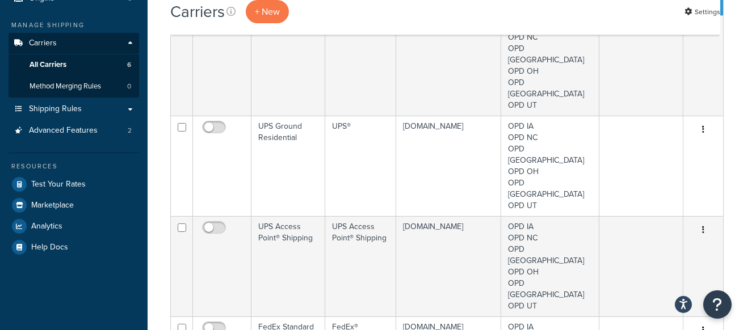
scroll to position [124, 0]
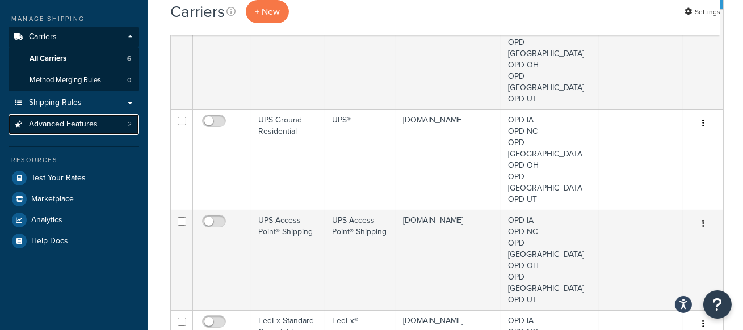
click at [105, 129] on link "Advanced Features 2" at bounding box center [74, 124] width 131 height 21
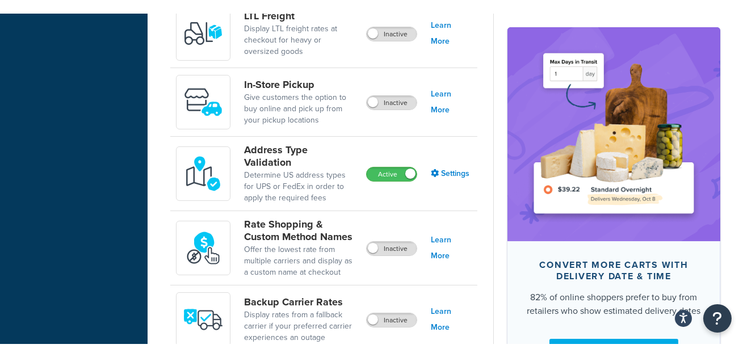
scroll to position [490, 0]
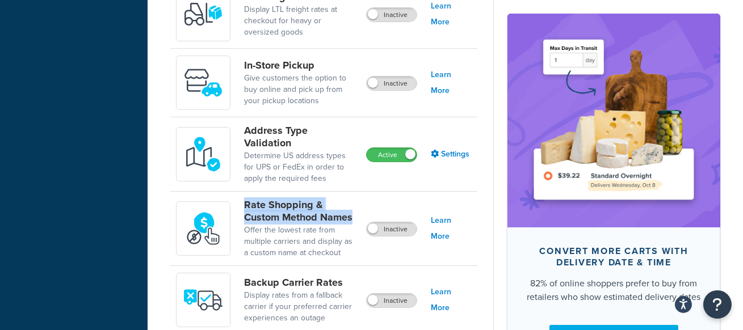
drag, startPoint x: 239, startPoint y: 200, endPoint x: 354, endPoint y: 209, distance: 115.1
click at [354, 209] on div "Rate Shopping & Custom Method Names Offer the lowest rate from multiple carrier…" at bounding box center [271, 229] width 190 height 60
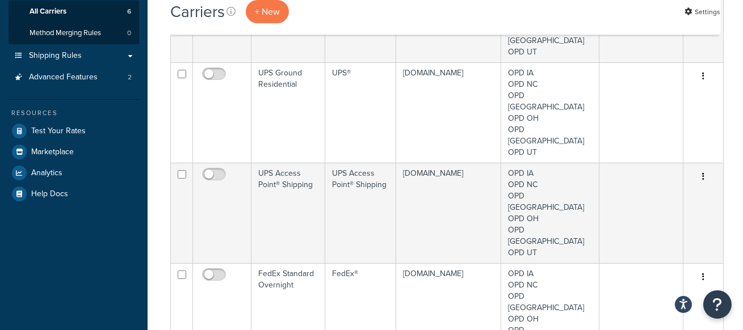
scroll to position [144, 0]
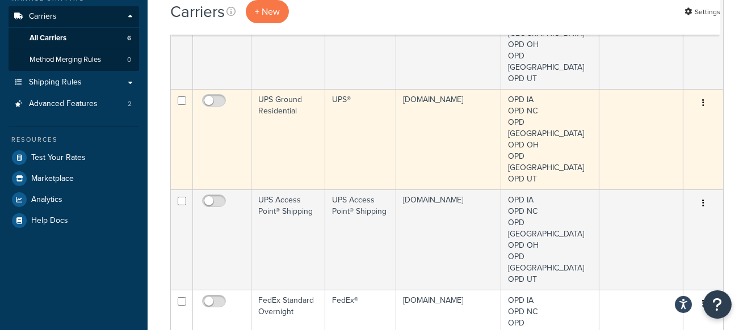
click at [303, 103] on td "UPS Ground Residential" at bounding box center [288, 139] width 74 height 100
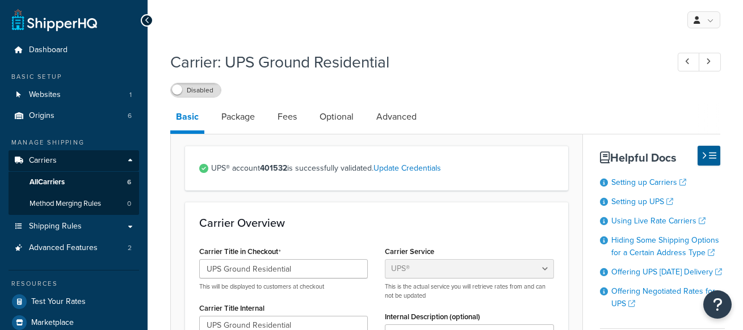
select select "ups"
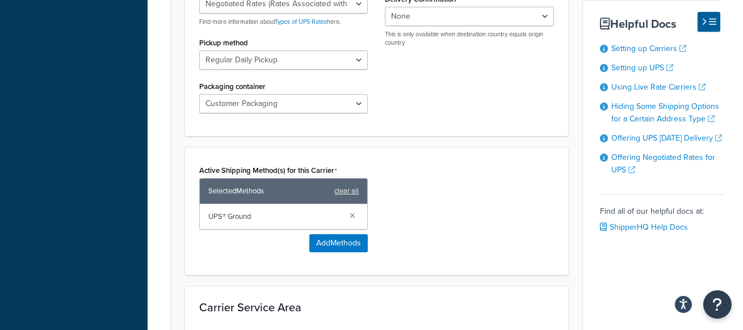
scroll to position [658, 0]
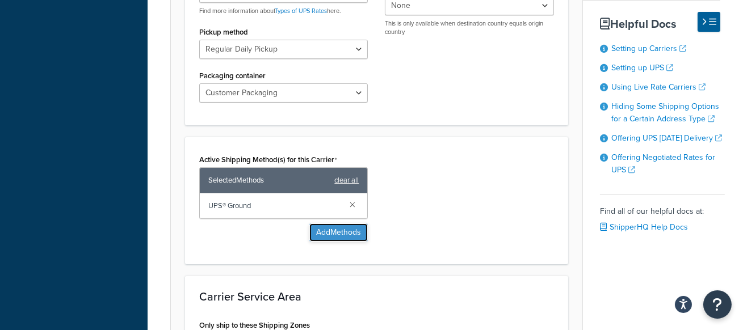
click at [352, 224] on button "Add Methods" at bounding box center [338, 233] width 58 height 18
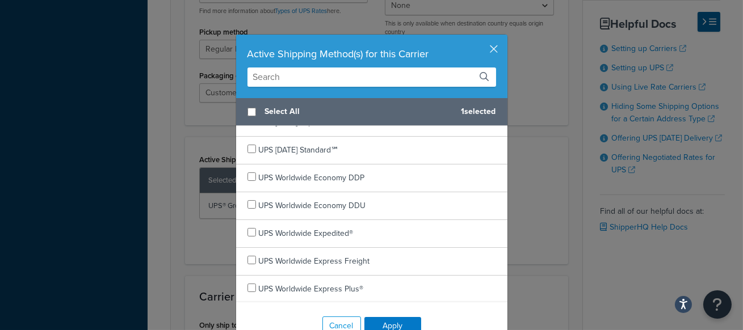
scroll to position [416, 0]
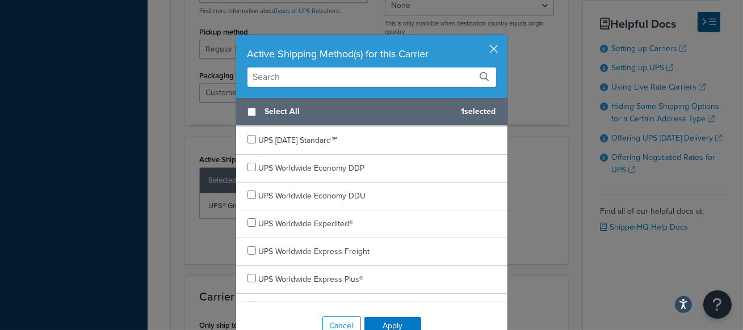
click at [505, 37] on button "button" at bounding box center [506, 36] width 3 height 3
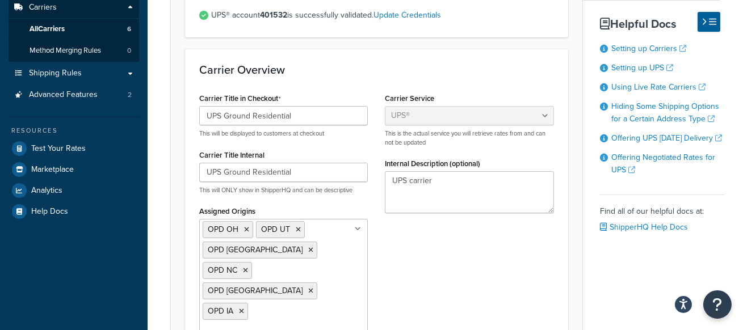
scroll to position [0, 0]
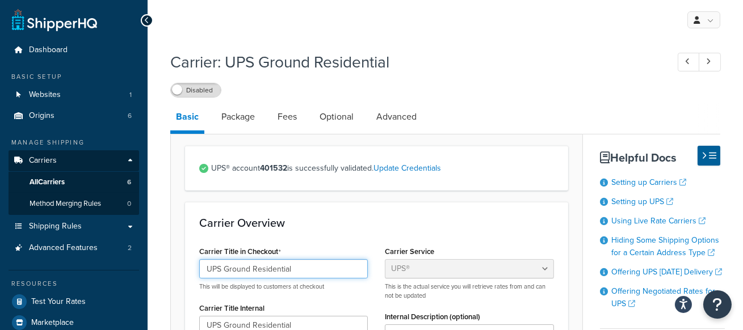
drag, startPoint x: 297, startPoint y: 264, endPoint x: 198, endPoint y: 263, distance: 99.9
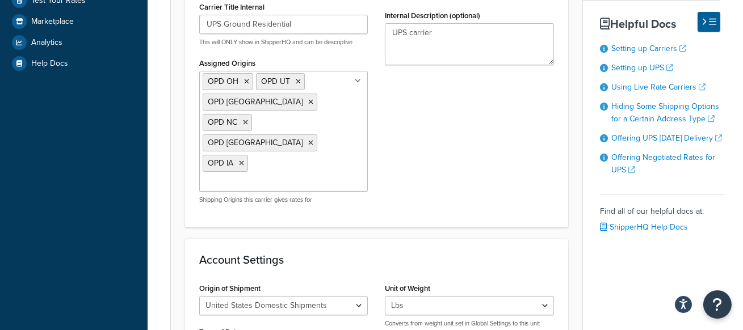
scroll to position [308, 0]
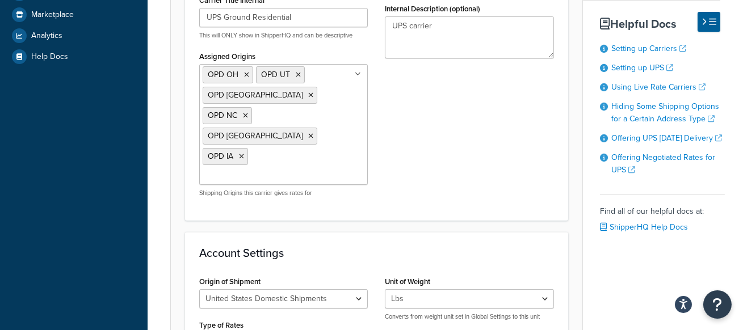
click at [454, 159] on div "Carrier Title in Checkout UPS Ground Residential This will be displayed to cust…" at bounding box center [377, 70] width 372 height 271
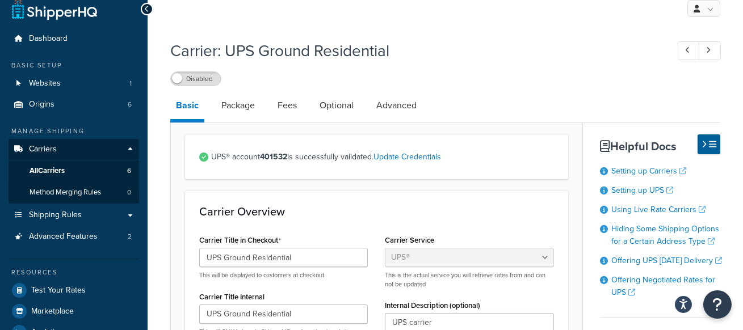
scroll to position [11, 0]
click at [89, 170] on link "All Carriers 6" at bounding box center [74, 171] width 131 height 21
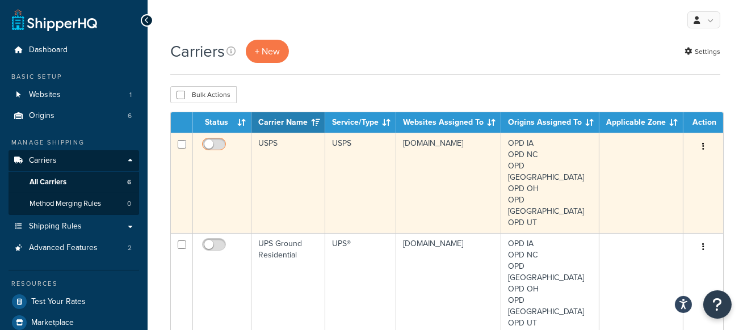
click at [215, 146] on input "checkbox" at bounding box center [215, 147] width 31 height 14
checkbox input "false"
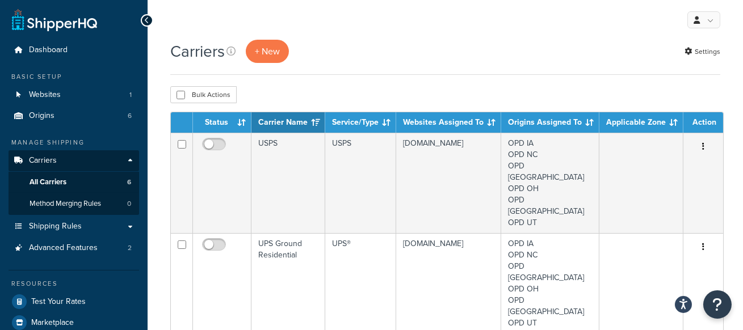
click at [415, 69] on div "Carriers + New Settings" at bounding box center [445, 57] width 550 height 35
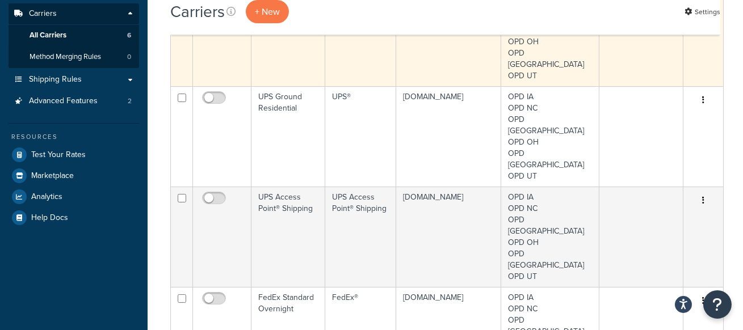
scroll to position [148, 0]
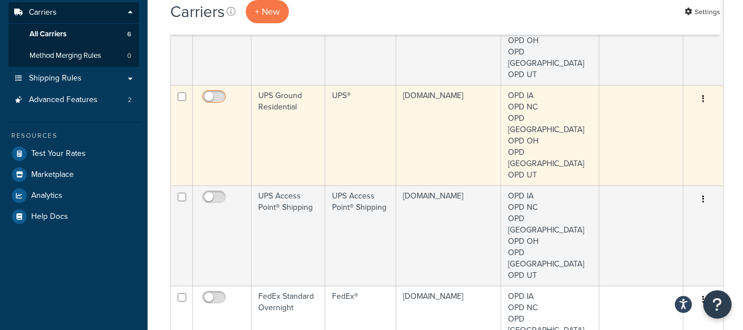
click at [213, 93] on input "checkbox" at bounding box center [215, 100] width 31 height 14
click at [211, 93] on input "checkbox" at bounding box center [215, 100] width 31 height 14
checkbox input "false"
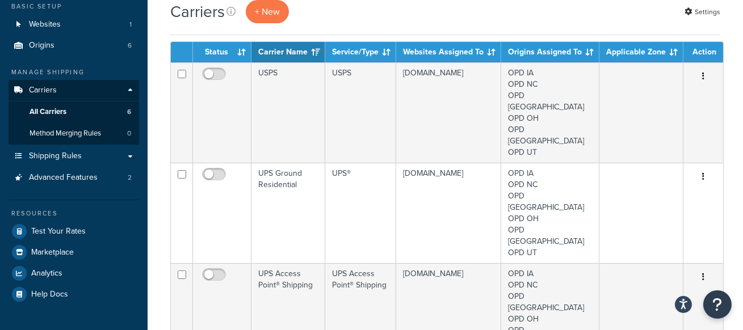
scroll to position [0, 0]
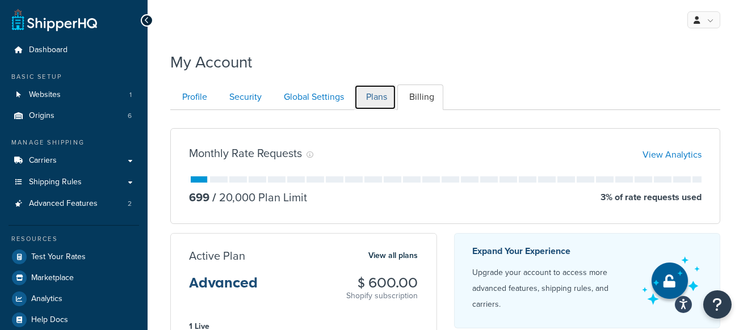
drag, startPoint x: 370, startPoint y: 98, endPoint x: 386, endPoint y: 96, distance: 16.5
click at [369, 98] on link "Plans" at bounding box center [375, 98] width 42 height 26
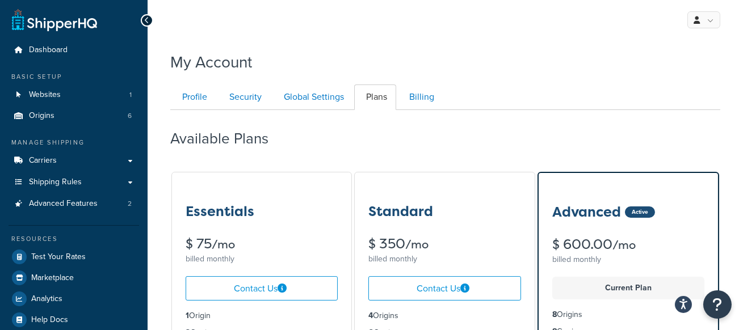
scroll to position [2, 0]
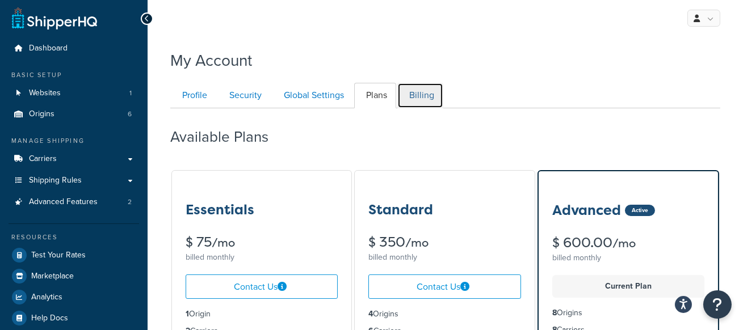
click at [426, 97] on link "Billing" at bounding box center [420, 96] width 46 height 26
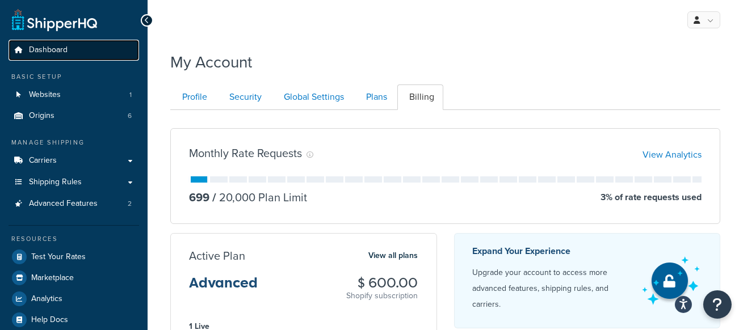
click at [74, 47] on link "Dashboard" at bounding box center [74, 50] width 131 height 21
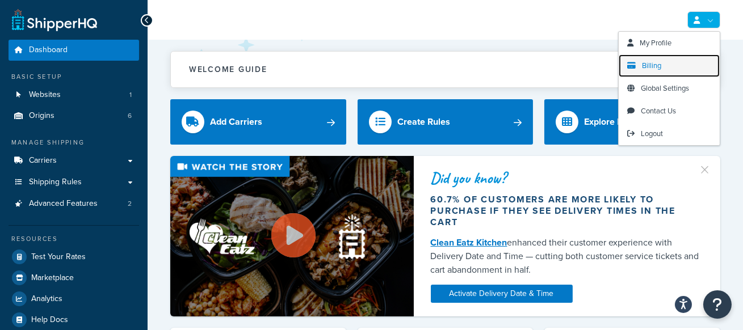
click at [659, 64] on span "Billing" at bounding box center [651, 65] width 19 height 11
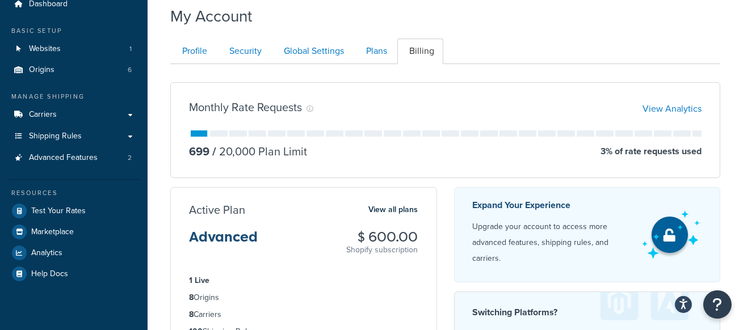
scroll to position [40, 0]
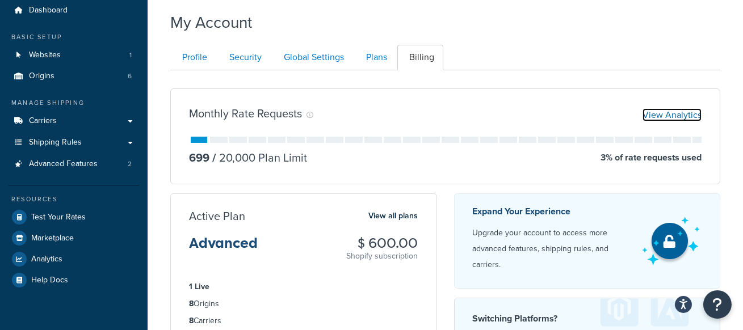
click at [673, 112] on link "View Analytics" at bounding box center [672, 114] width 59 height 13
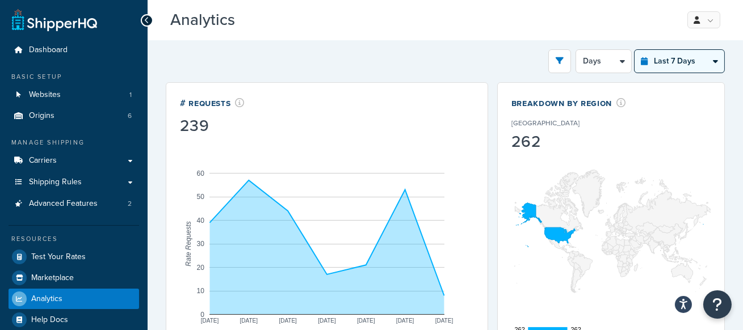
click at [670, 62] on select "Last 24 Hours Last 7 Days Last 30 Days Last 3 Months Last 6 Months Last 12 Mont…" at bounding box center [680, 61] width 90 height 23
select select "last_30_days"
click at [635, 50] on select "Last 24 Hours Last 7 Days Last 30 Days Last 3 Months Last 6 Months Last 12 Mont…" at bounding box center [680, 61] width 90 height 23
select select "5d"
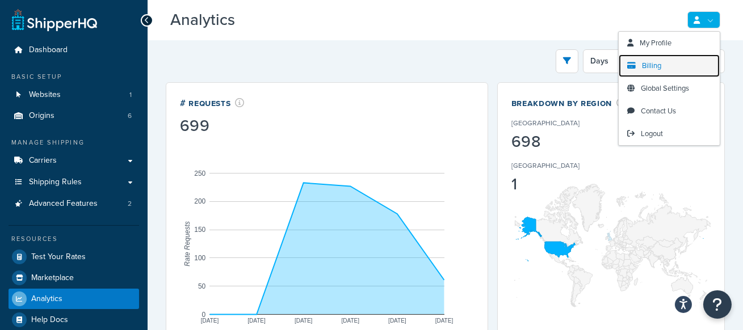
click at [662, 59] on link "Billing" at bounding box center [669, 65] width 101 height 23
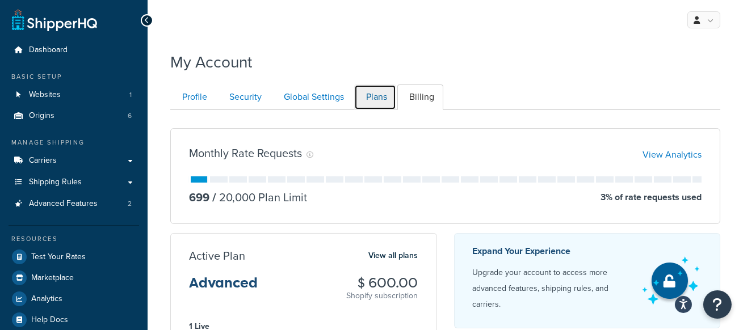
click at [385, 94] on link "Plans" at bounding box center [375, 98] width 42 height 26
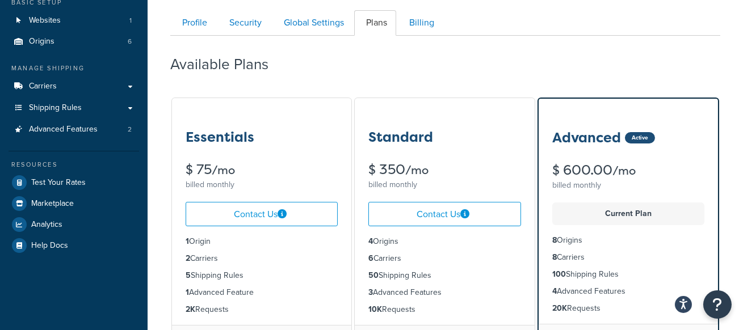
scroll to position [75, 0]
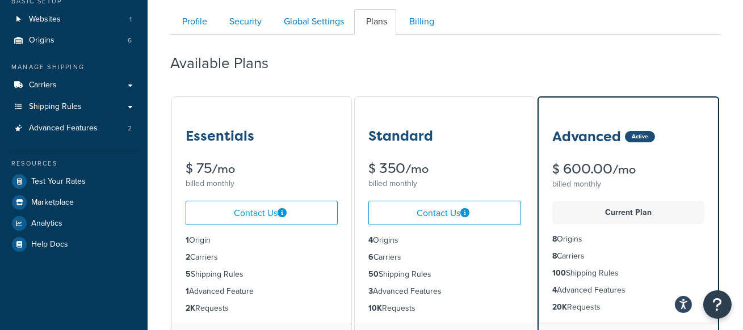
drag, startPoint x: 616, startPoint y: 305, endPoint x: 545, endPoint y: 305, distance: 71.0
click at [545, 305] on ul "8 Origins 8 Carriers 100 Shipping Rules 4 Advanced Features 20K Requests" at bounding box center [628, 273] width 179 height 99
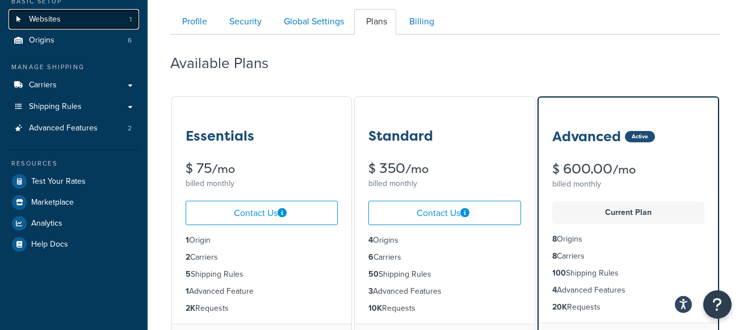
click at [72, 20] on link "Websites 1" at bounding box center [74, 19] width 131 height 21
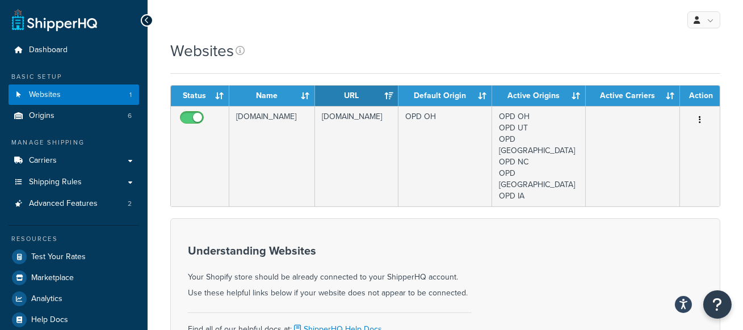
click at [402, 190] on form "Status Name URL Default Origin Active Origins Active Carriers Action outdoorpow…" at bounding box center [445, 284] width 550 height 398
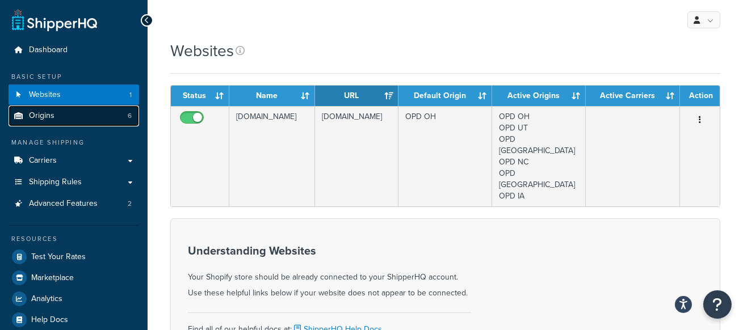
click at [116, 114] on link "Origins 6" at bounding box center [74, 116] width 131 height 21
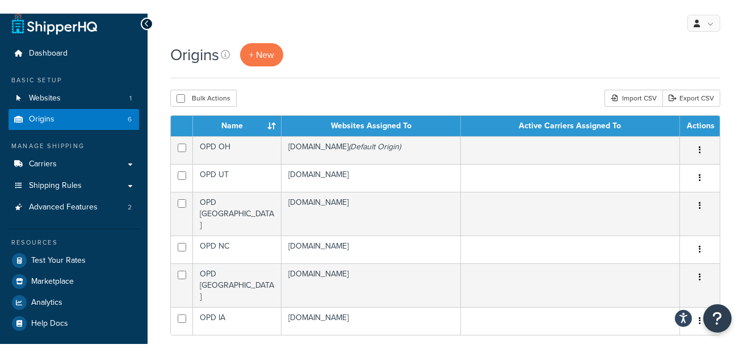
scroll to position [15, 0]
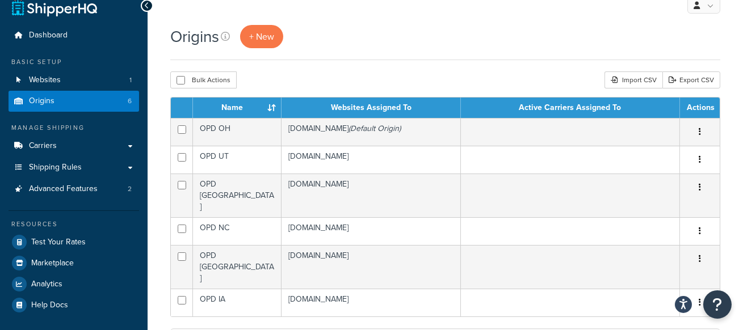
click at [361, 77] on div "Bulk Actions Duplicate Delete Import CSV Export CSV" at bounding box center [445, 80] width 550 height 17
click at [393, 56] on div "Origins + New" at bounding box center [445, 42] width 550 height 35
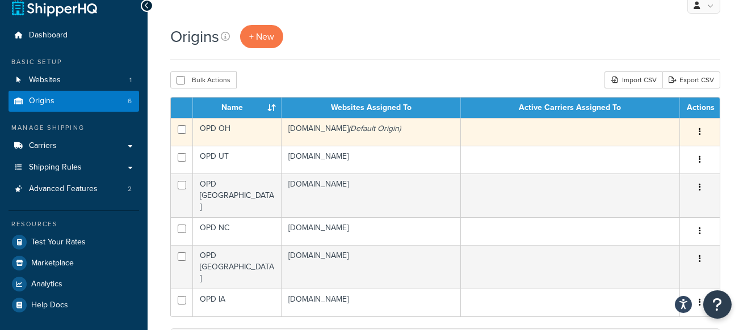
click at [182, 129] on input "checkbox" at bounding box center [182, 129] width 9 height 9
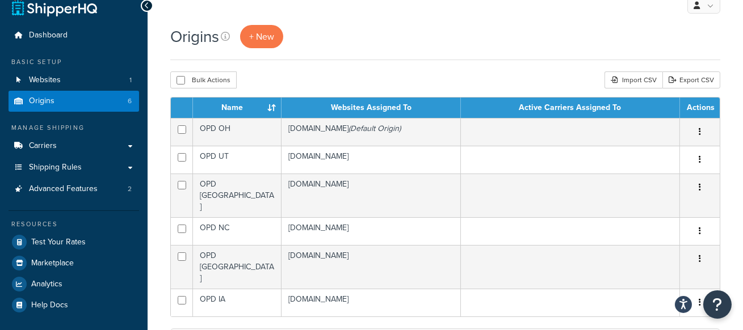
click at [447, 37] on div "Origins + New" at bounding box center [445, 36] width 550 height 23
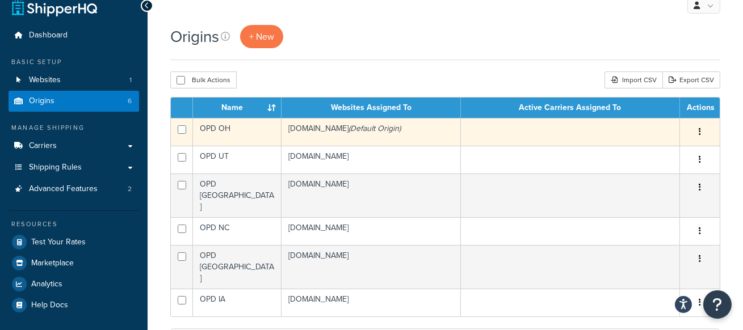
click at [177, 128] on td at bounding box center [182, 132] width 22 height 28
checkbox input "false"
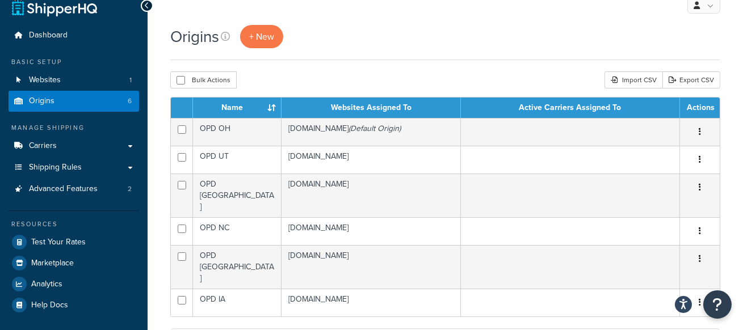
click at [383, 59] on div "Origins + New" at bounding box center [445, 42] width 550 height 35
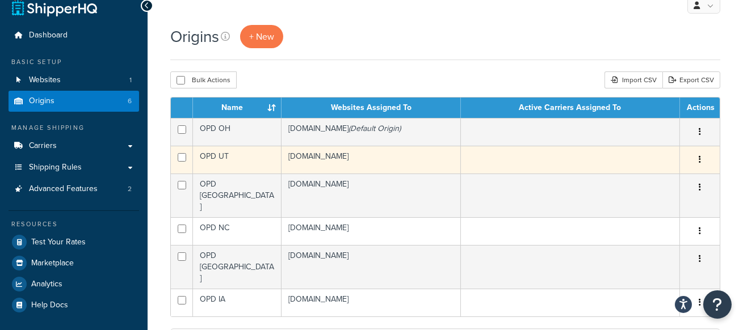
click at [178, 161] on input "checkbox" at bounding box center [182, 157] width 9 height 9
checkbox input "true"
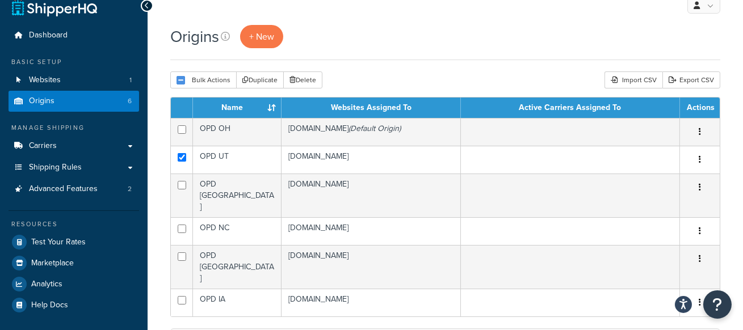
click at [457, 78] on div "Bulk Actions Duplicate Delete Import CSV Export CSV" at bounding box center [445, 80] width 550 height 17
click at [405, 72] on div "Bulk Actions Duplicate Delete Import CSV Export CSV" at bounding box center [445, 80] width 550 height 17
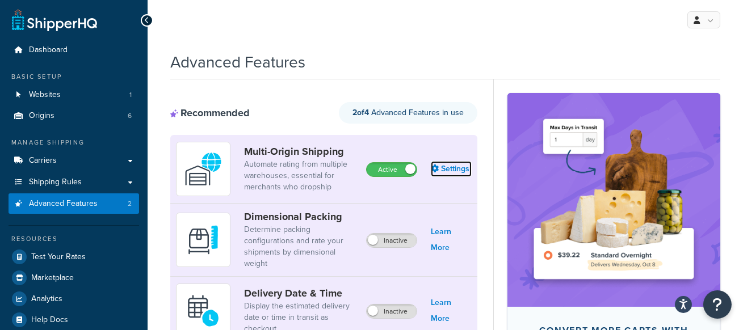
click at [433, 168] on icon at bounding box center [435, 169] width 8 height 8
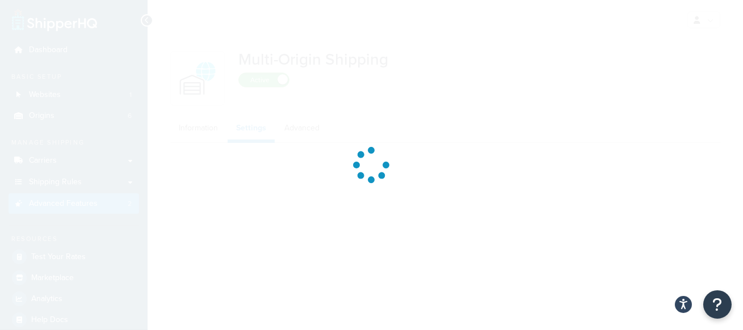
select select "false"
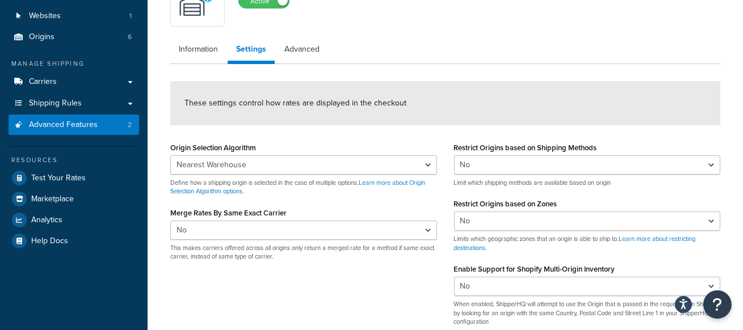
scroll to position [96, 0]
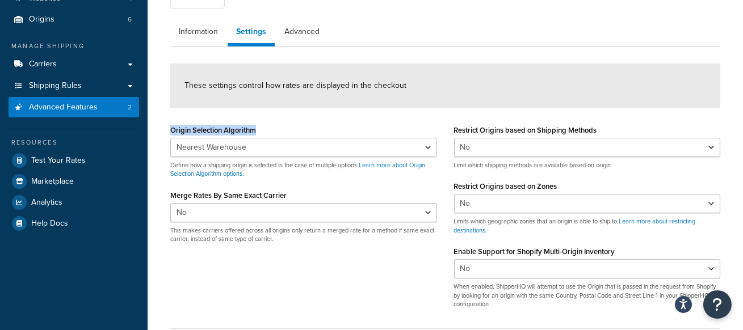
drag, startPoint x: 292, startPoint y: 129, endPoint x: 170, endPoint y: 130, distance: 122.0
click at [170, 130] on div "Origin Selection Algorithm Nearest Warehouse Fewest Warehouses Define how a shi…" at bounding box center [304, 187] width 284 height 131
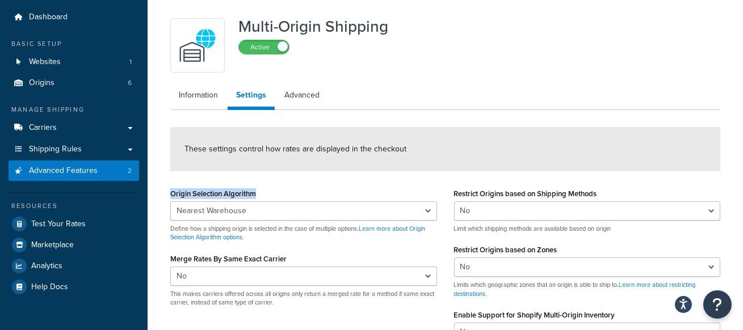
scroll to position [29, 0]
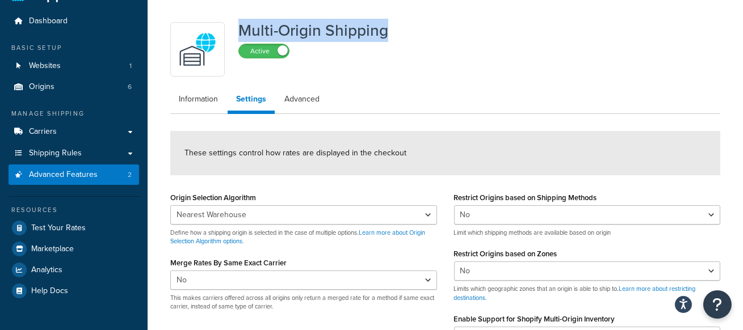
drag, startPoint x: 240, startPoint y: 27, endPoint x: 386, endPoint y: 31, distance: 145.9
click at [386, 31] on h1 "Multi-Origin Shipping" at bounding box center [313, 30] width 150 height 17
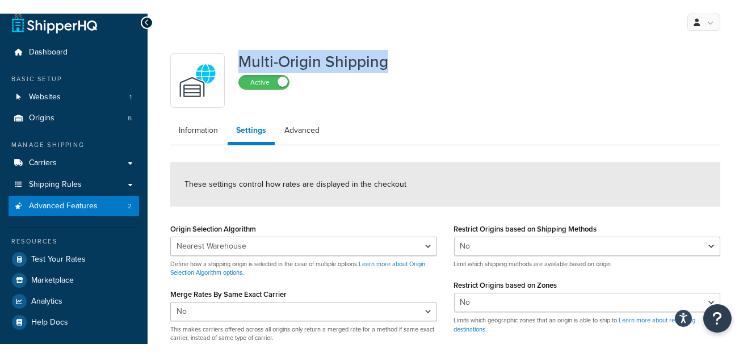
scroll to position [0, 0]
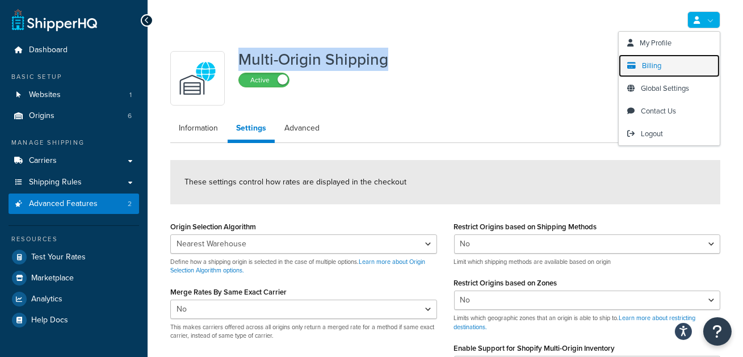
click at [679, 56] on link "Billing" at bounding box center [669, 65] width 101 height 23
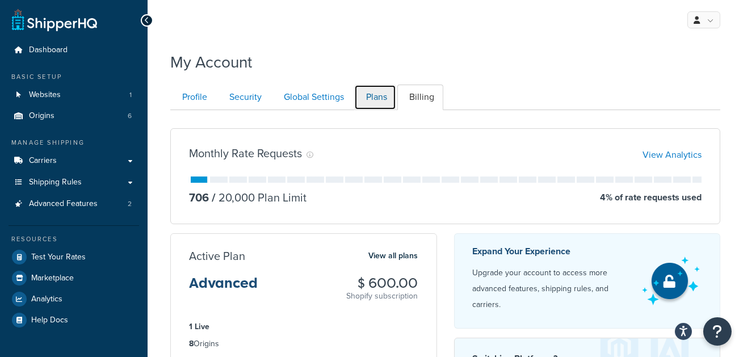
click at [384, 96] on link "Plans" at bounding box center [375, 98] width 42 height 26
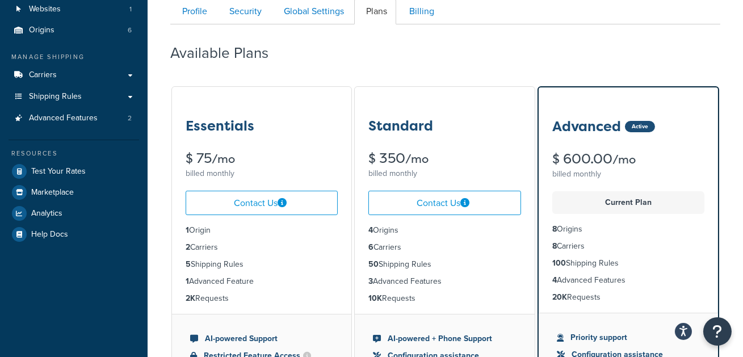
scroll to position [85, 0]
